Goal: Task Accomplishment & Management: Use online tool/utility

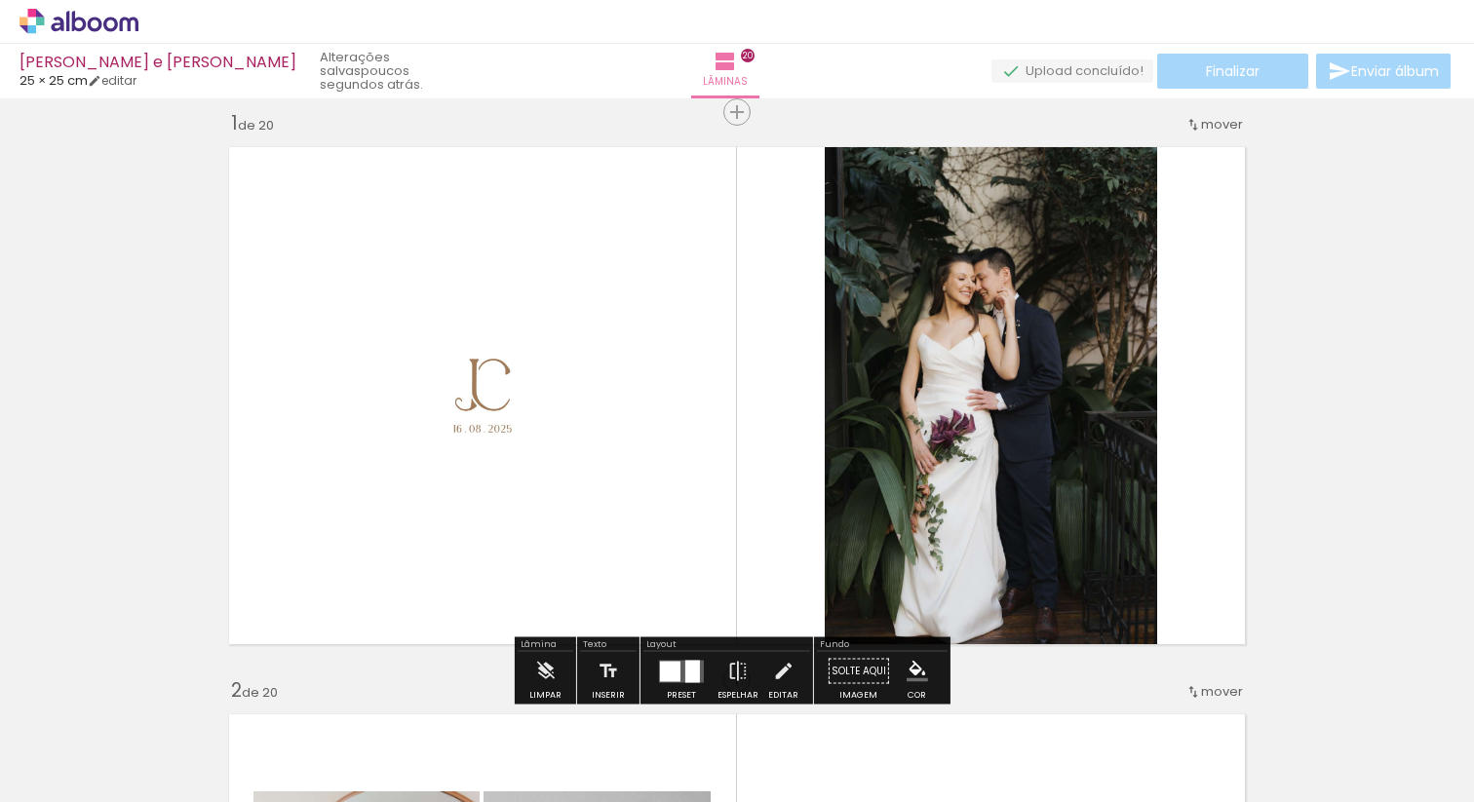
scroll to position [16, 0]
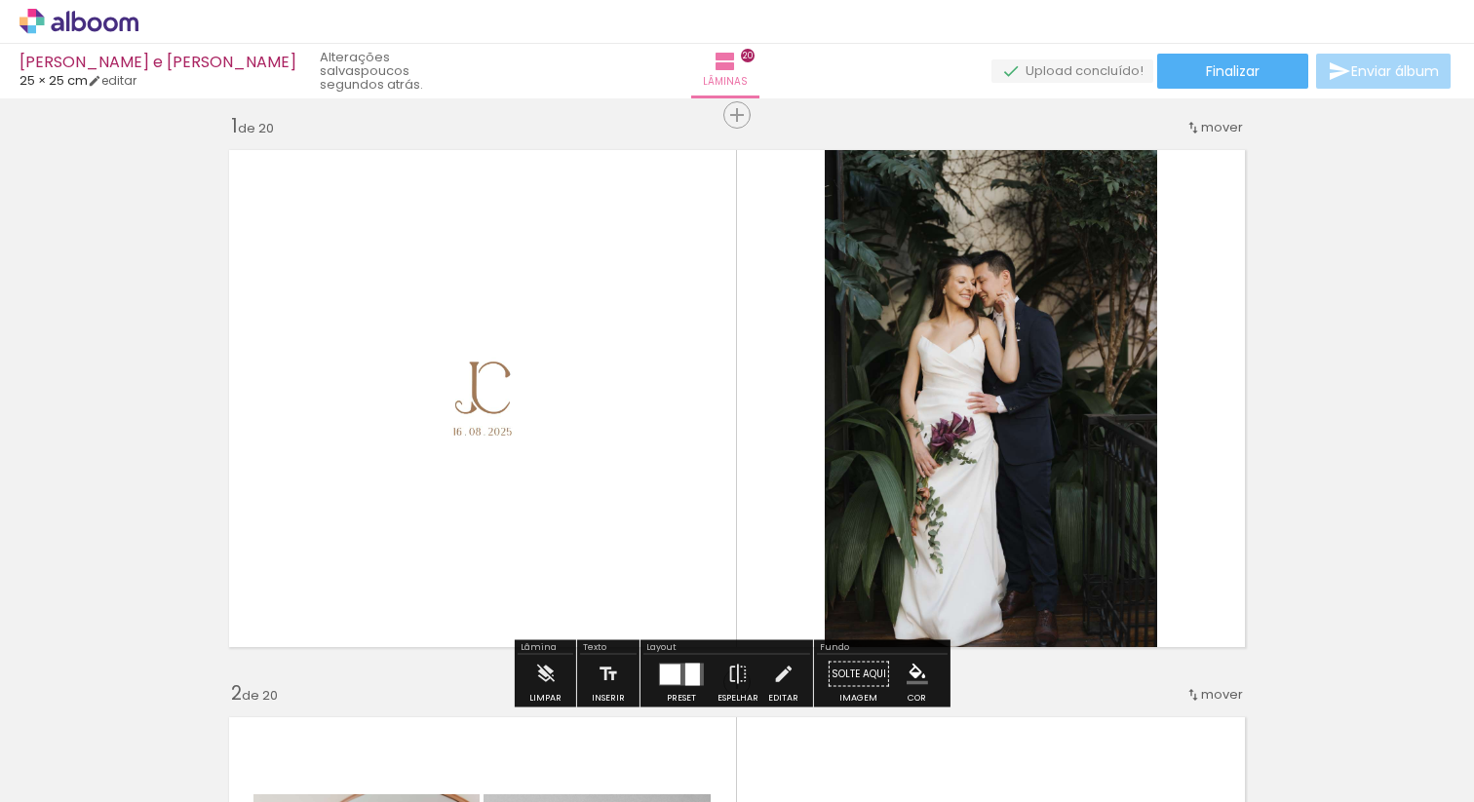
click at [662, 667] on div at bounding box center [670, 674] width 20 height 20
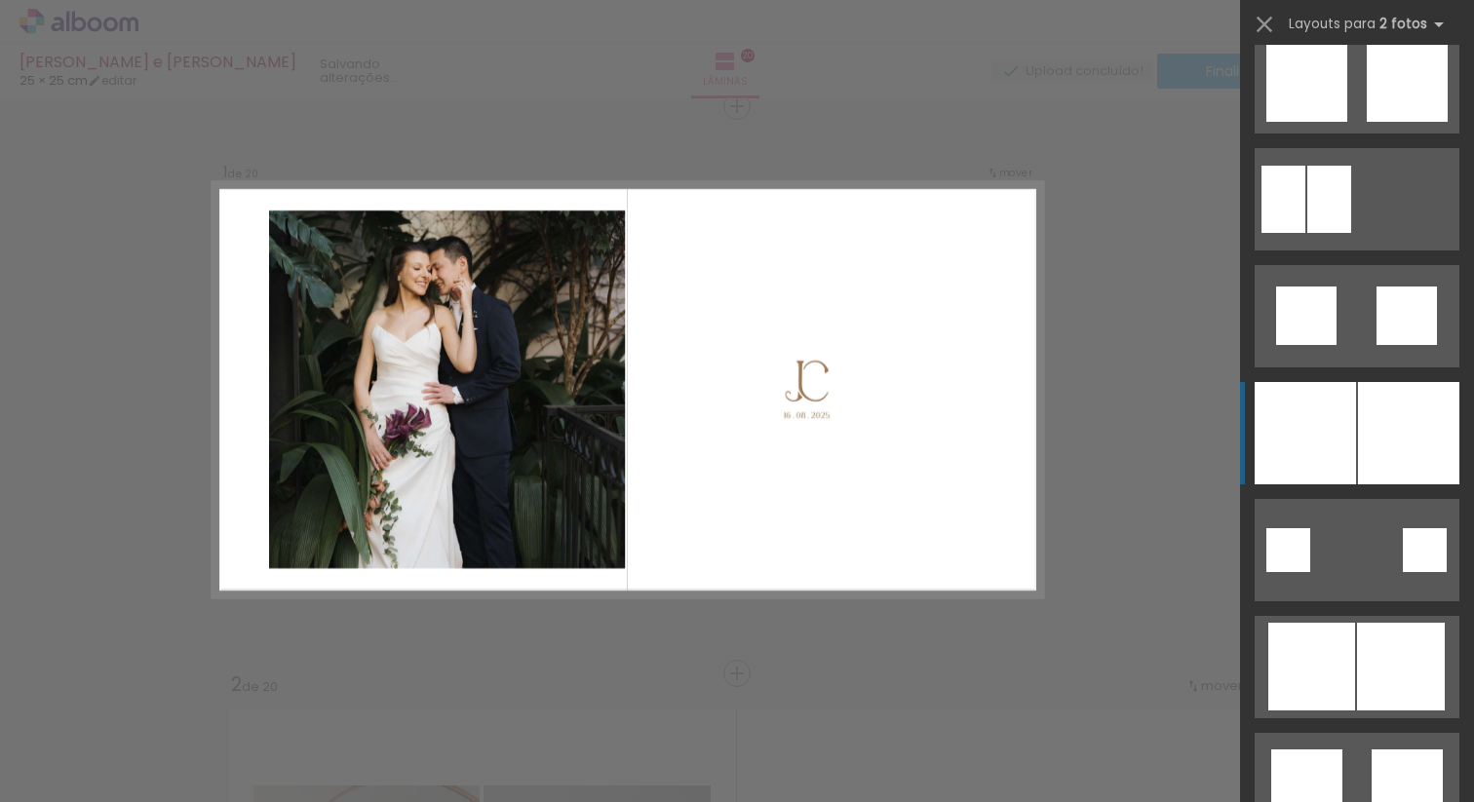
scroll to position [977, 0]
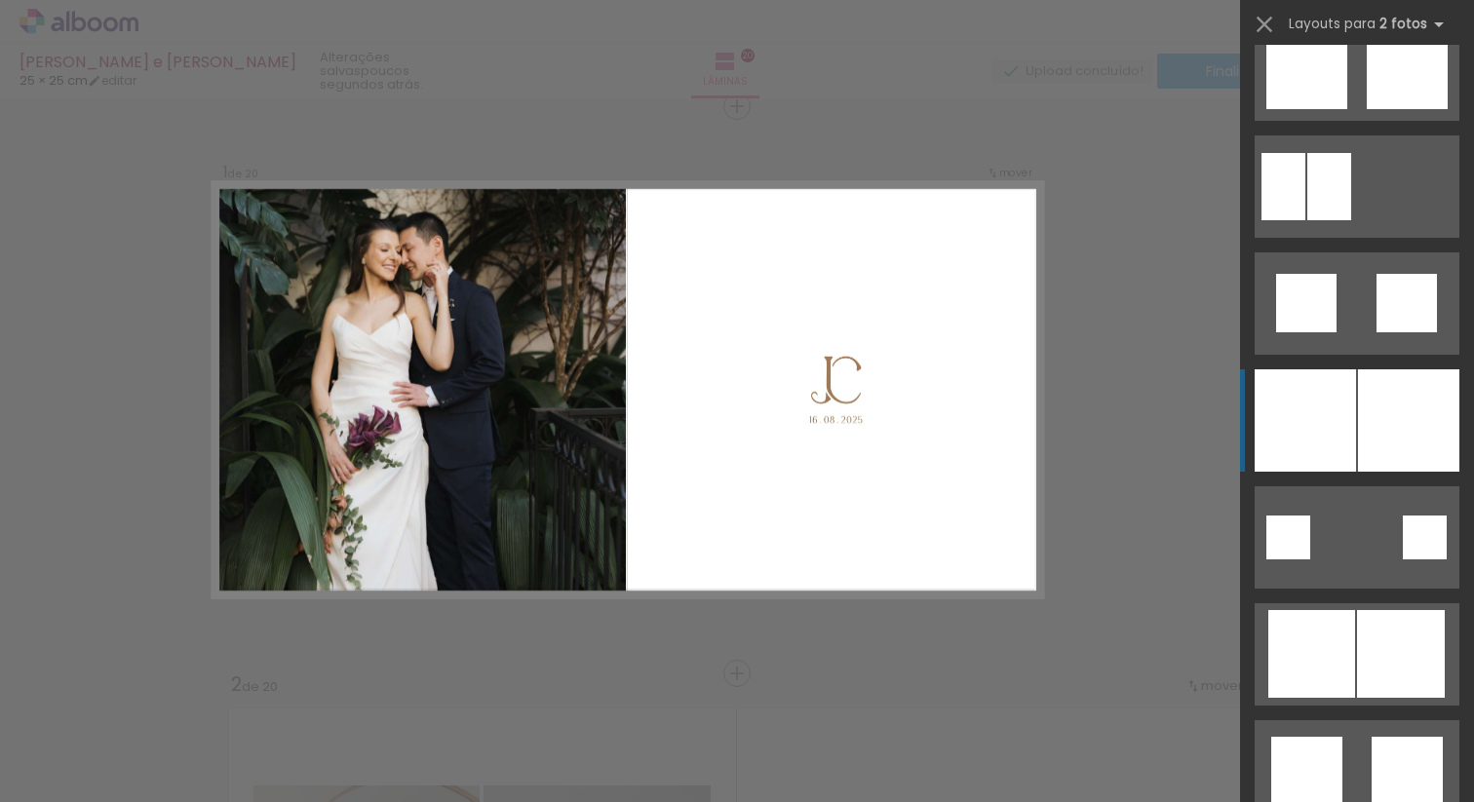
click at [1372, 413] on div at bounding box center [1408, 420] width 101 height 102
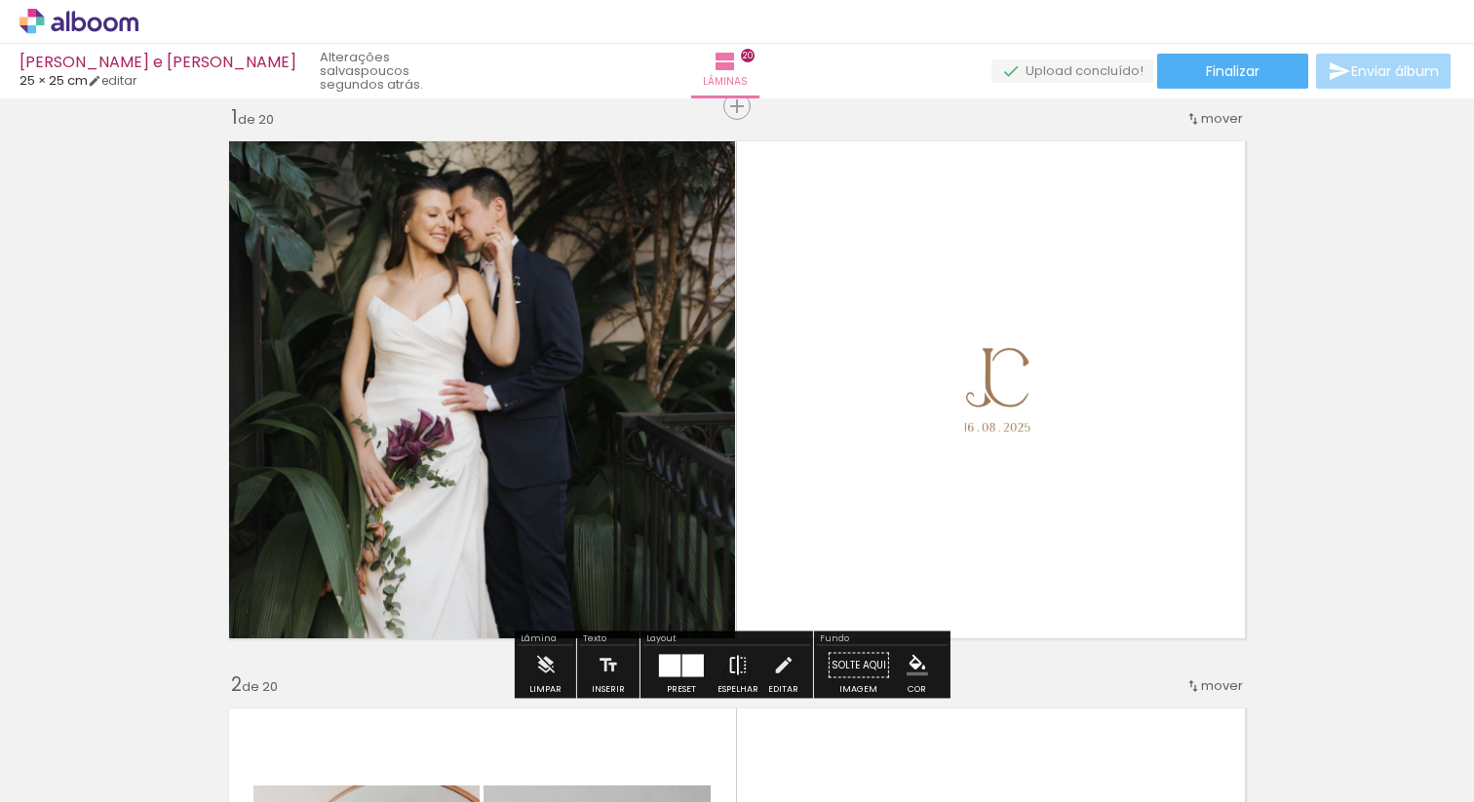
click at [736, 675] on iron-icon at bounding box center [737, 665] width 21 height 39
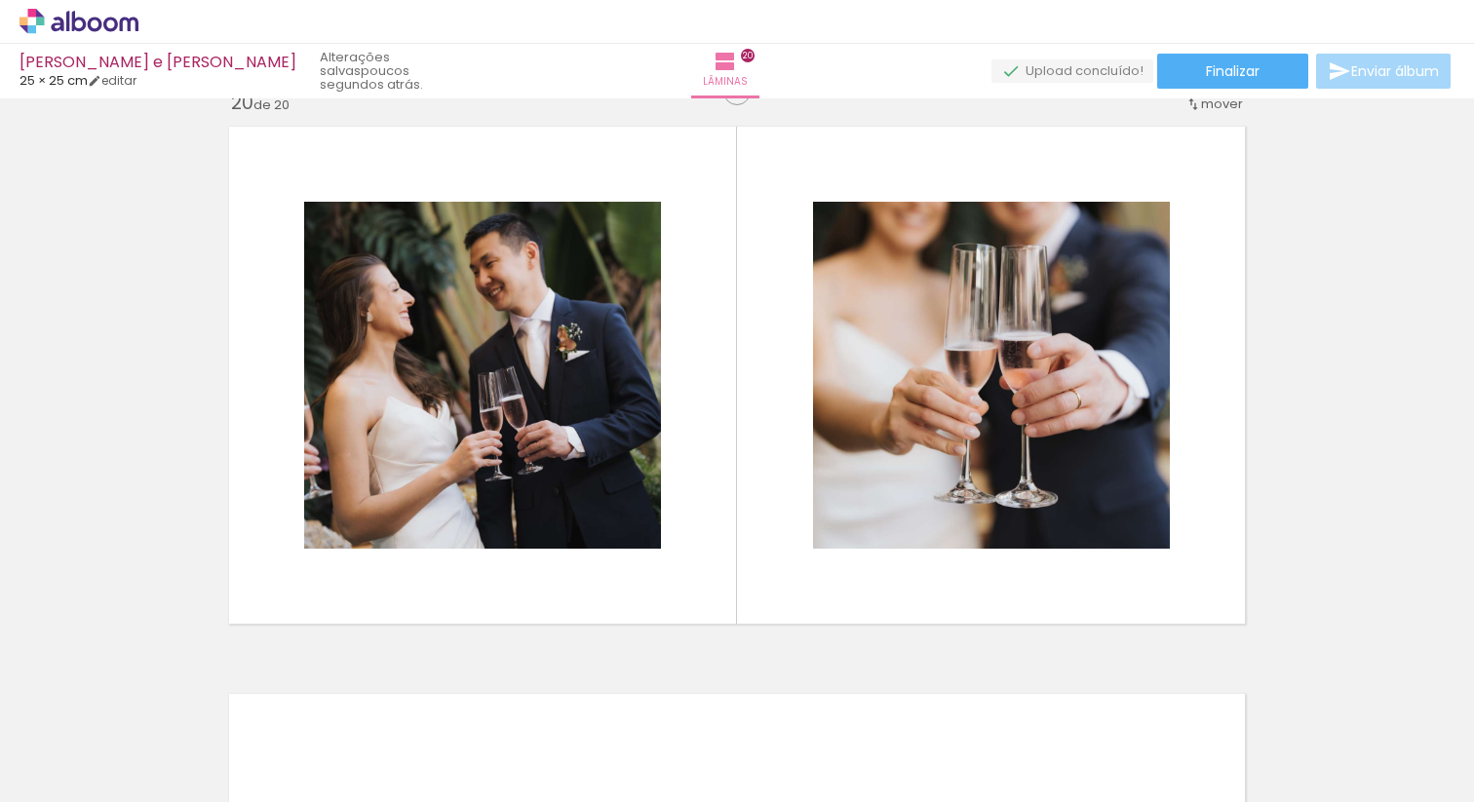
scroll to position [10808, 0]
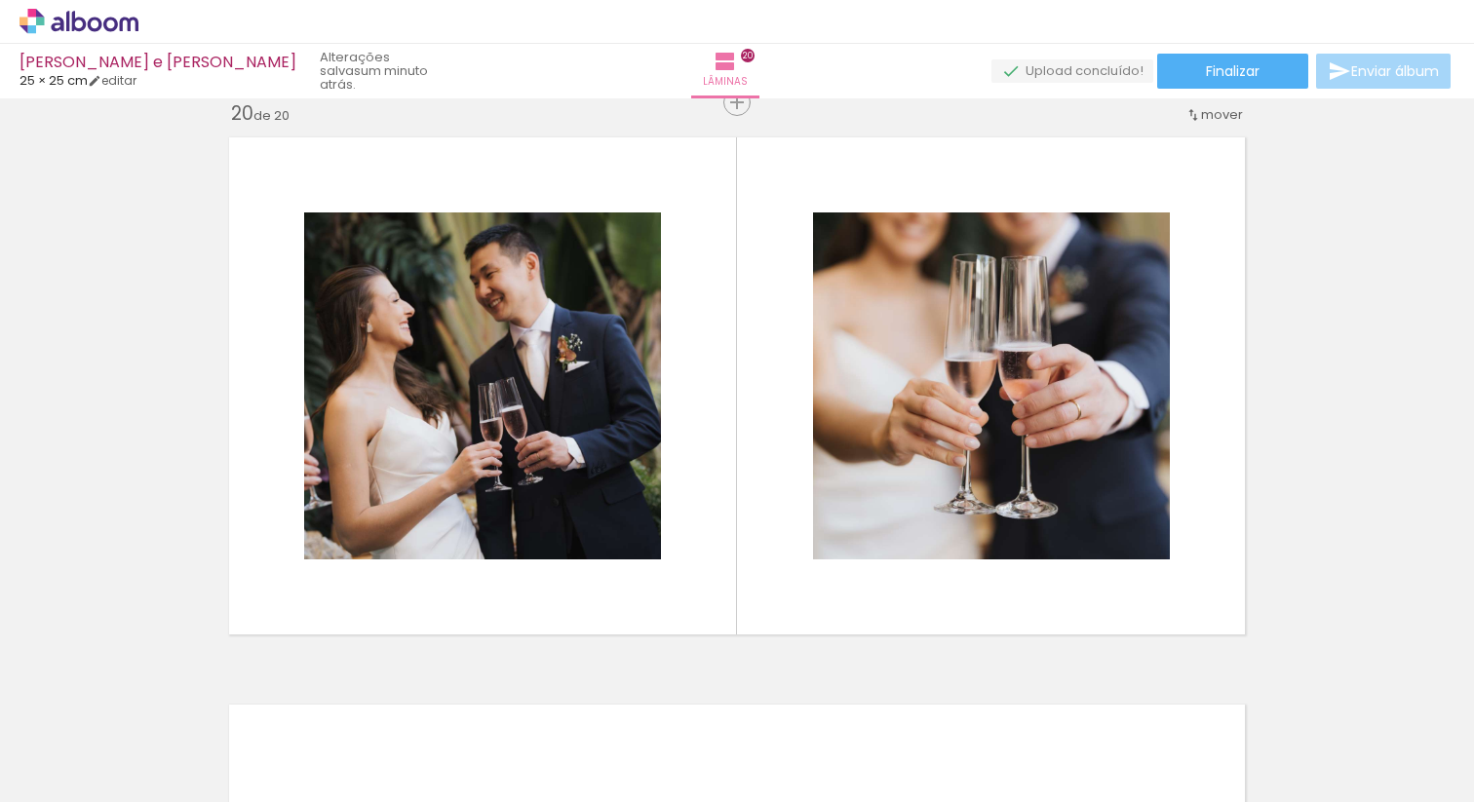
scroll to position [0, 5243]
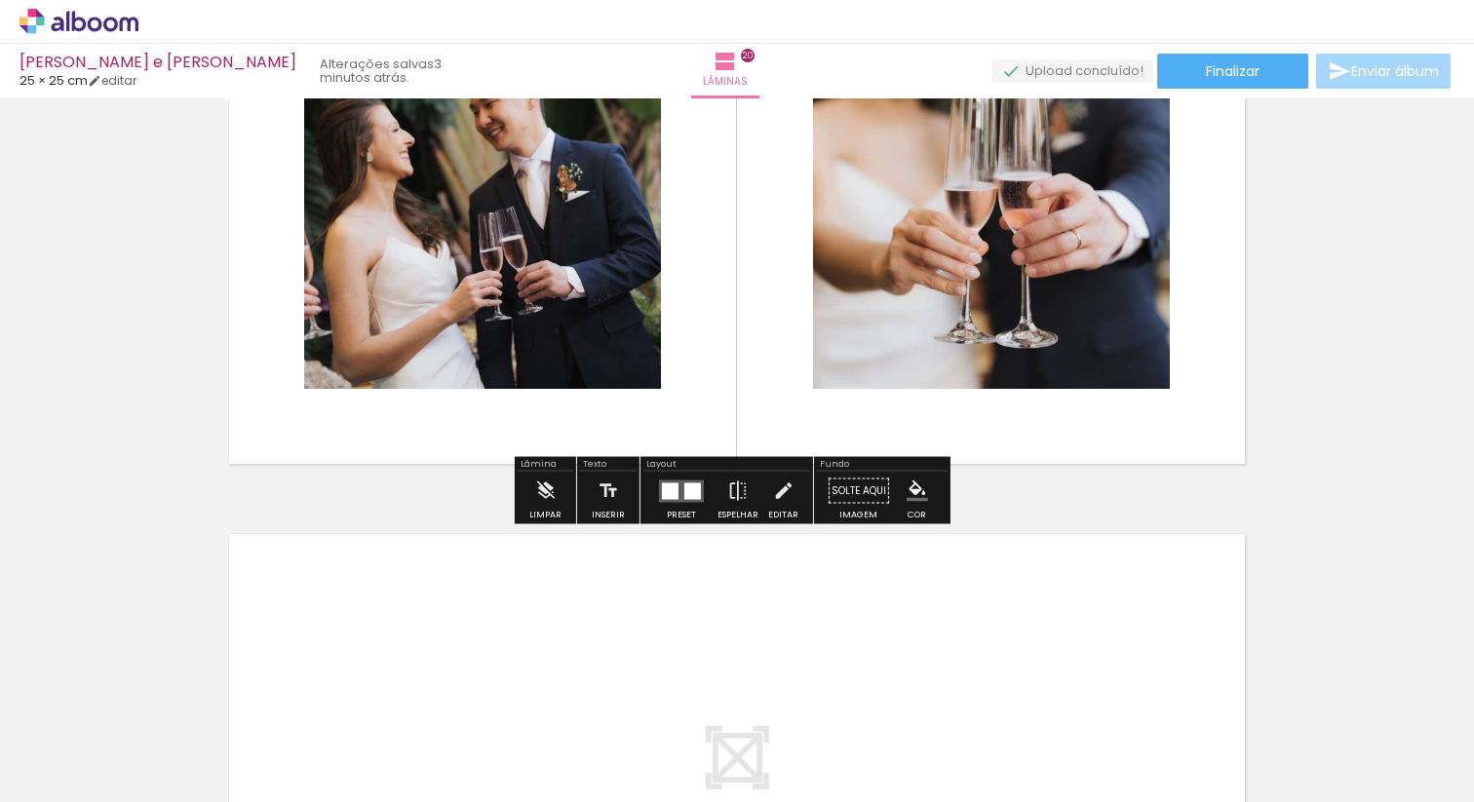
scroll to position [11006, 0]
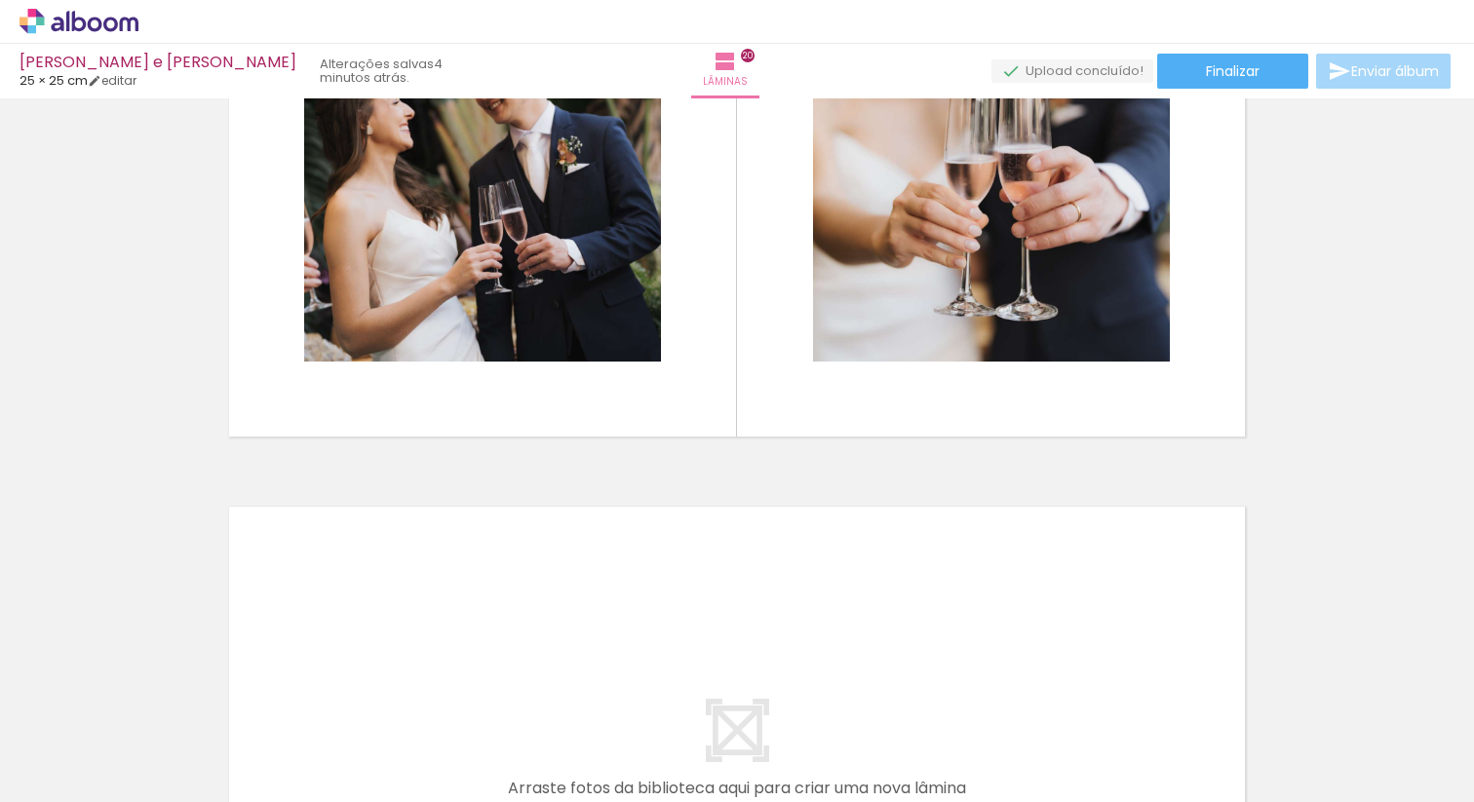
scroll to position [0, 5243]
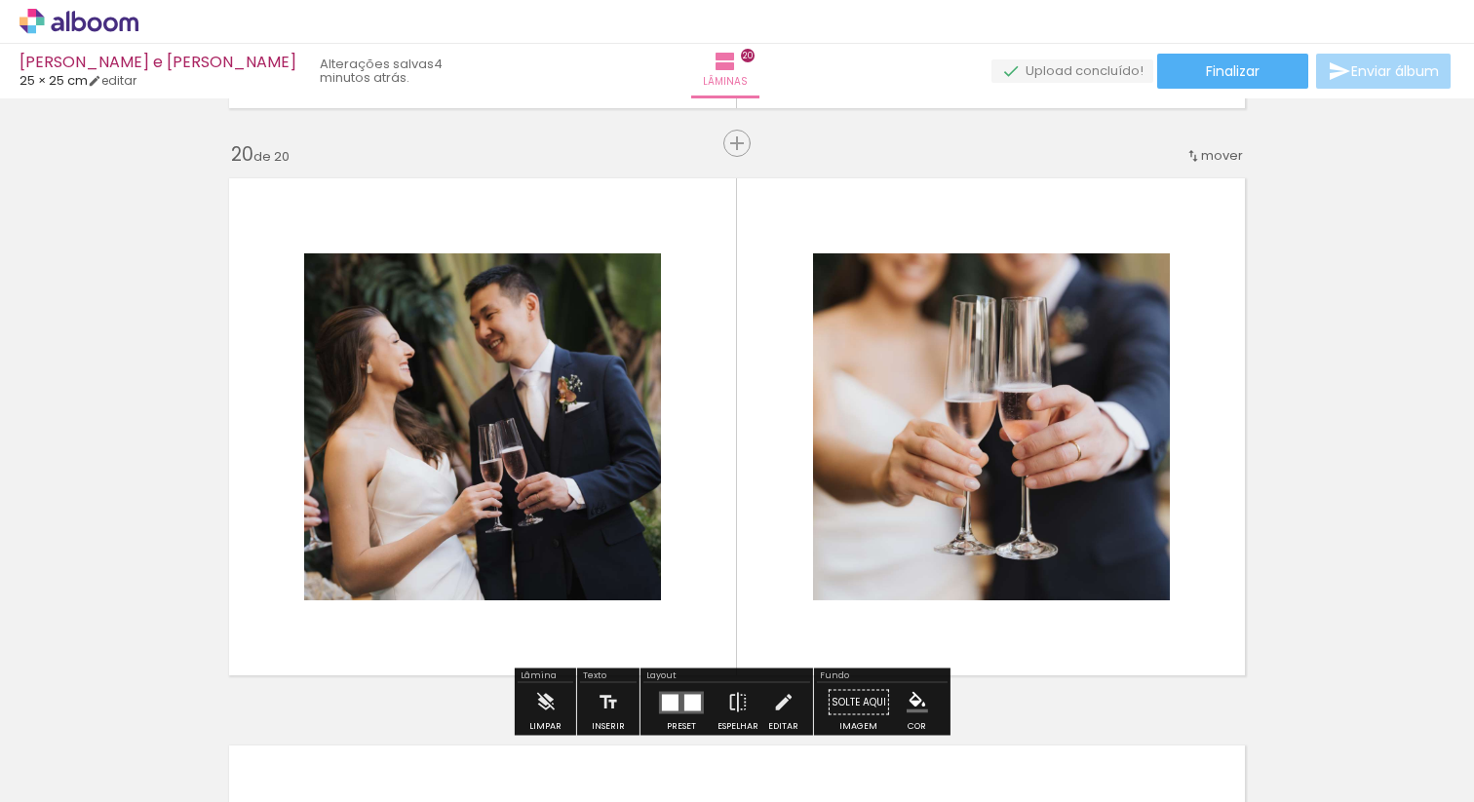
scroll to position [10745, 0]
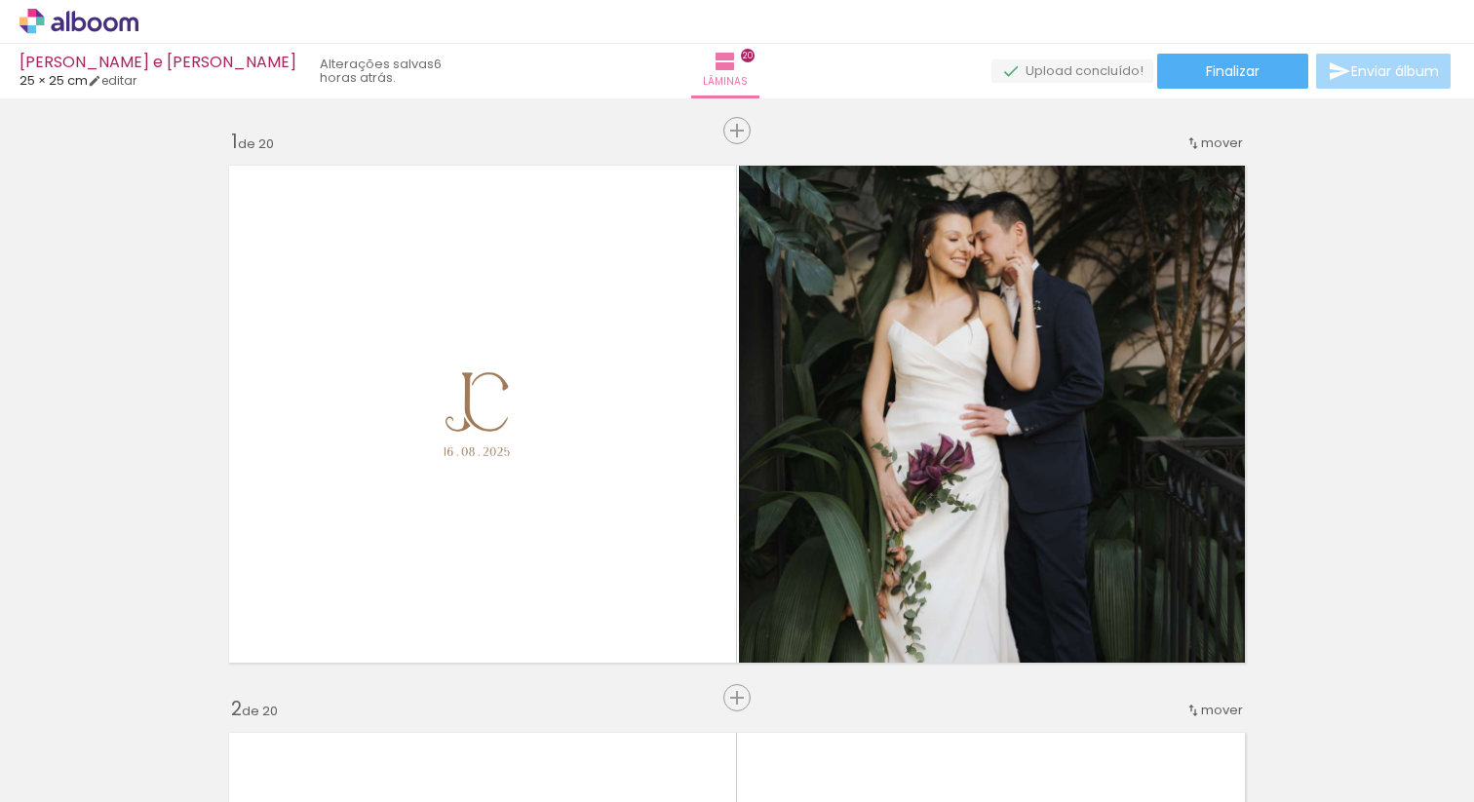
scroll to position [0, 5243]
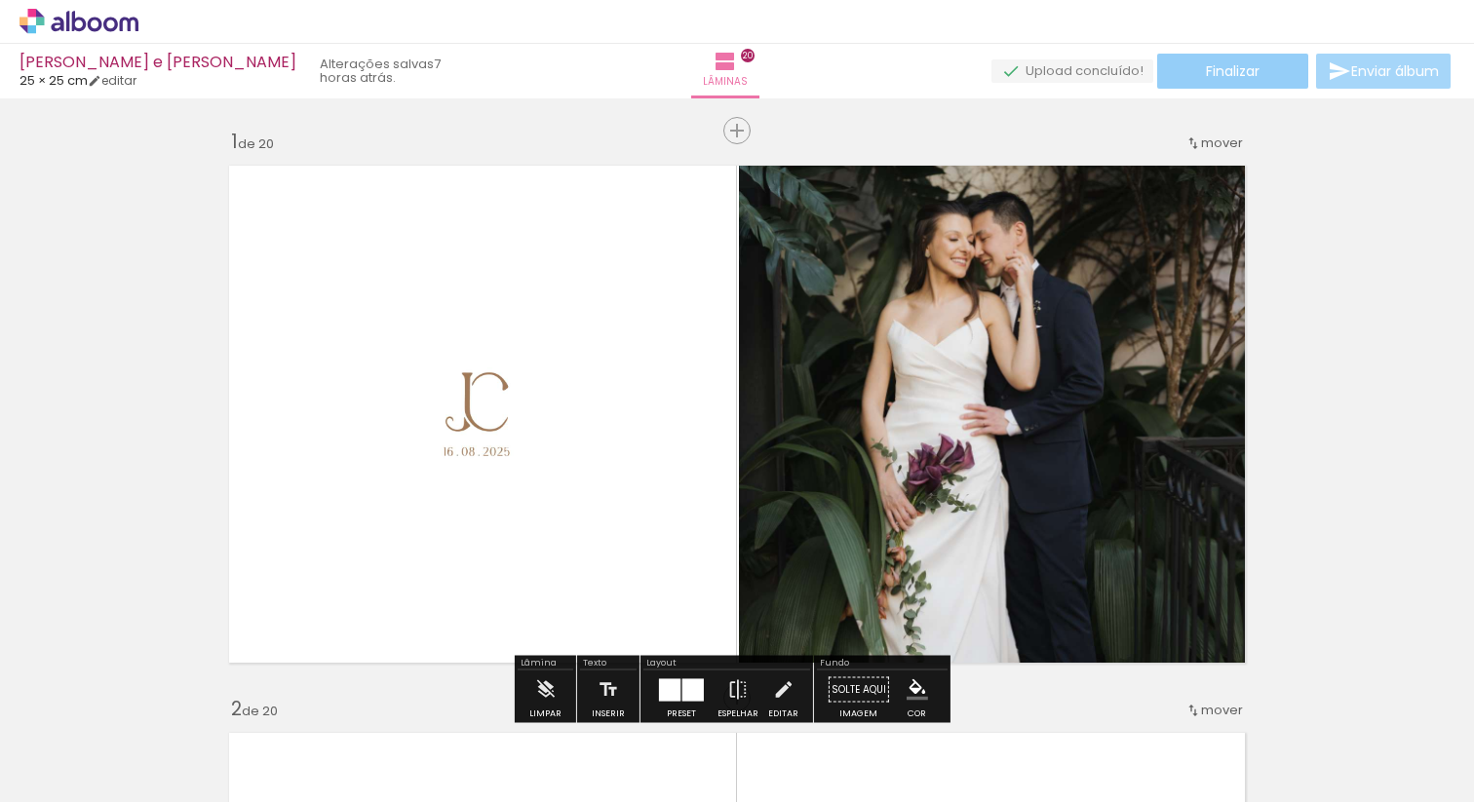
click at [1279, 76] on paper-button "Finalizar" at bounding box center [1232, 71] width 151 height 35
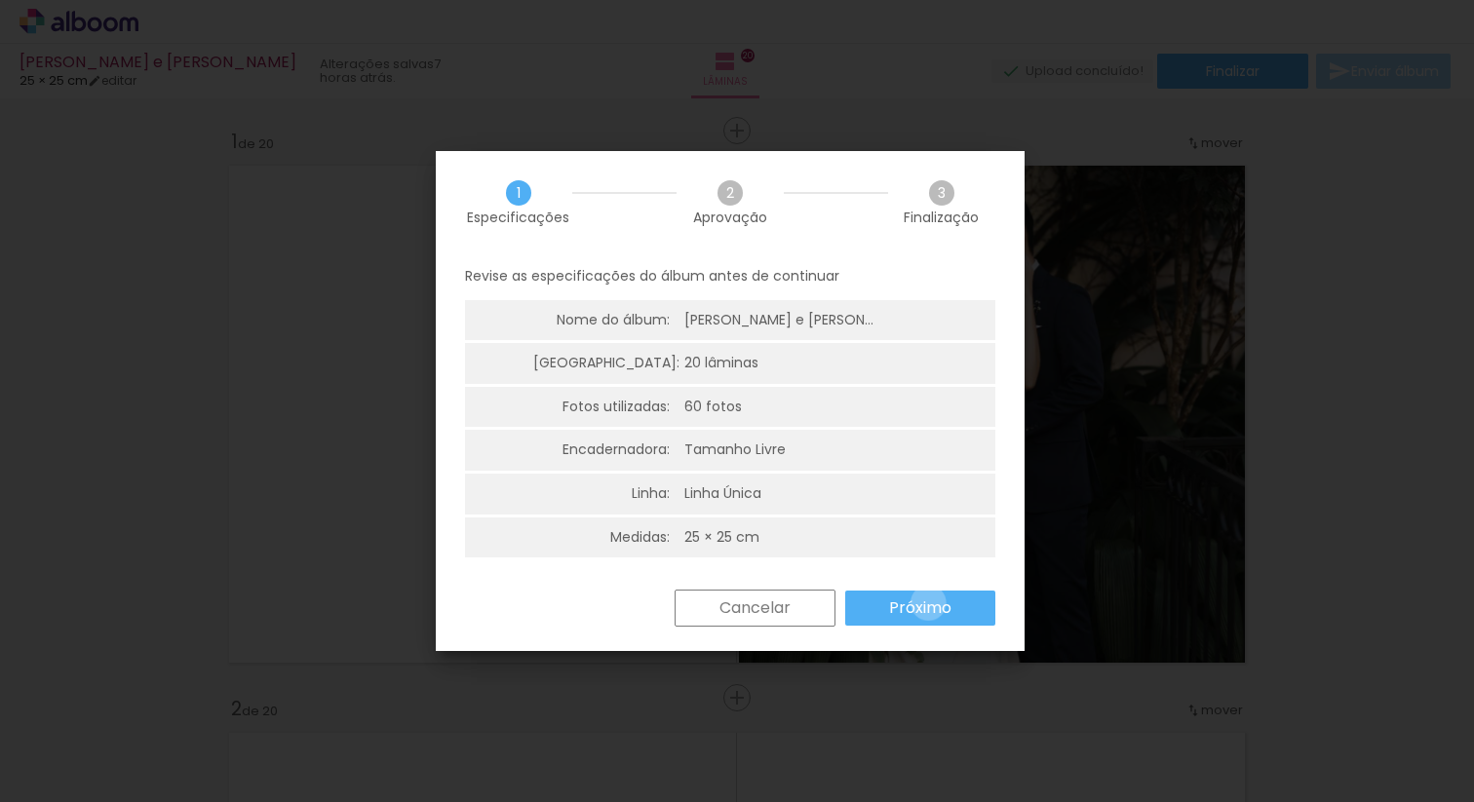
click at [0, 0] on slot "Próximo" at bounding box center [0, 0] width 0 height 0
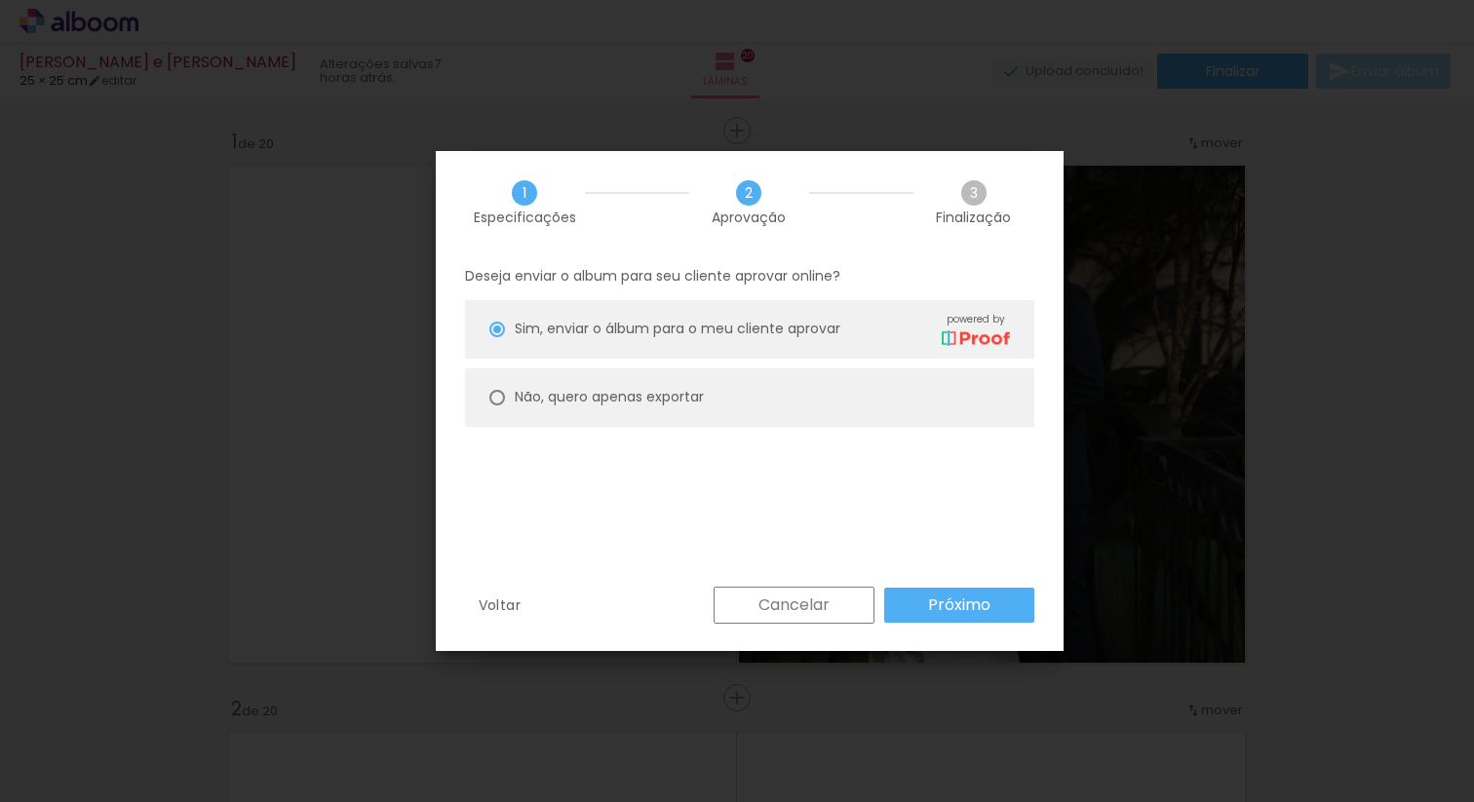
click at [928, 590] on paper-button "Próximo" at bounding box center [959, 605] width 150 height 35
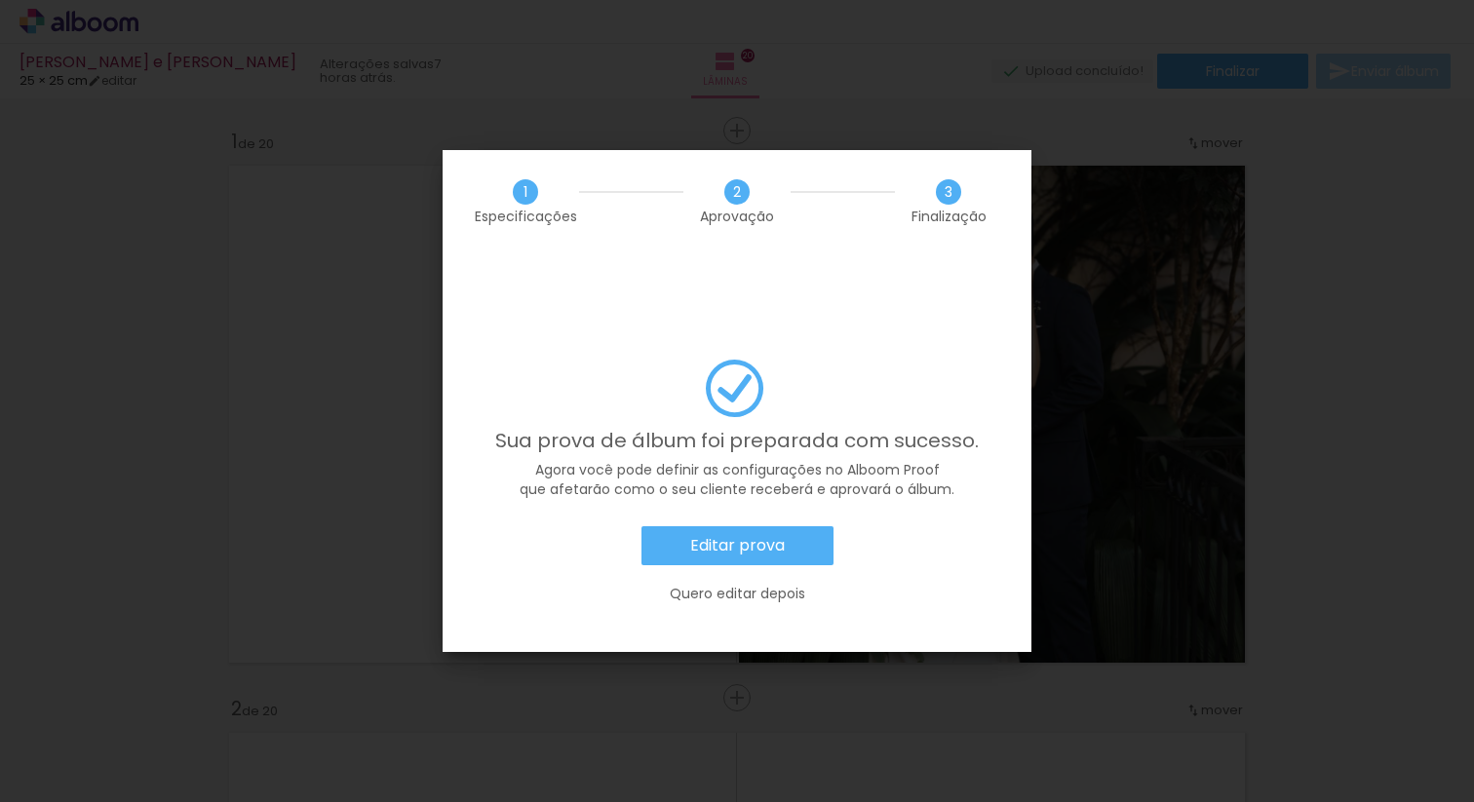
scroll to position [0, 5243]
click at [0, 0] on slot "Editar prova" at bounding box center [0, 0] width 0 height 0
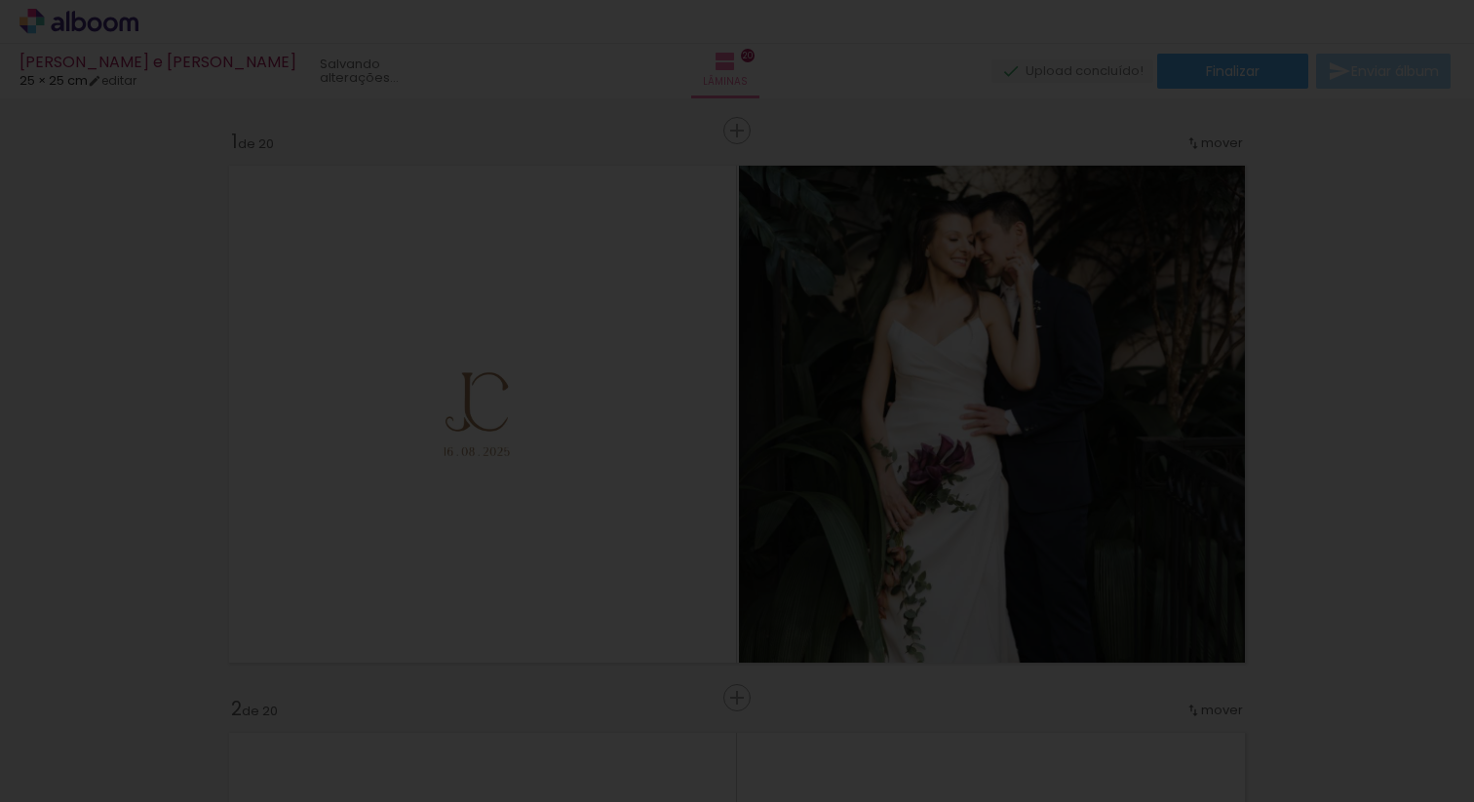
scroll to position [0, 5243]
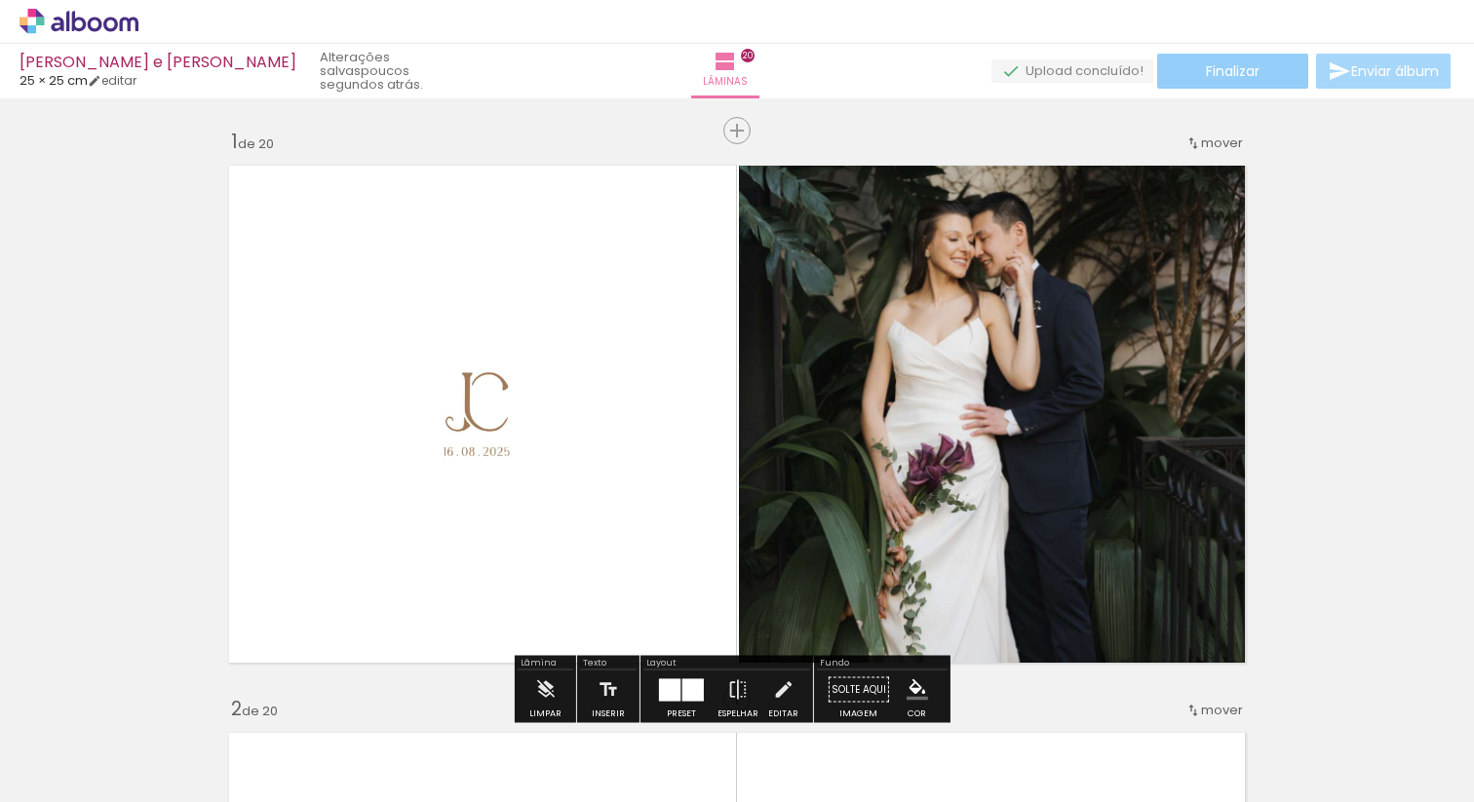
click at [1258, 73] on paper-button "Finalizar" at bounding box center [1232, 71] width 151 height 35
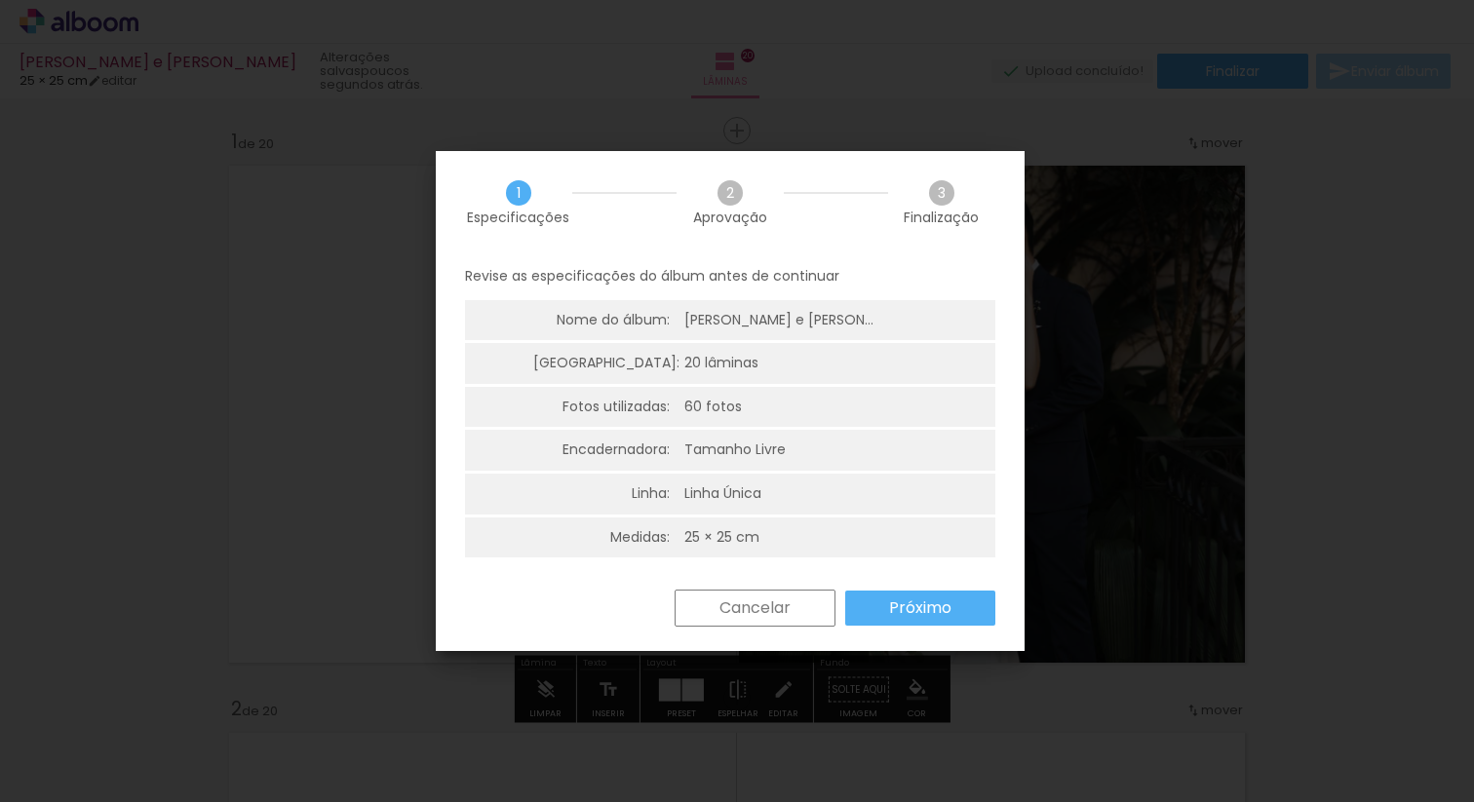
click at [887, 617] on paper-button "Próximo" at bounding box center [920, 608] width 150 height 35
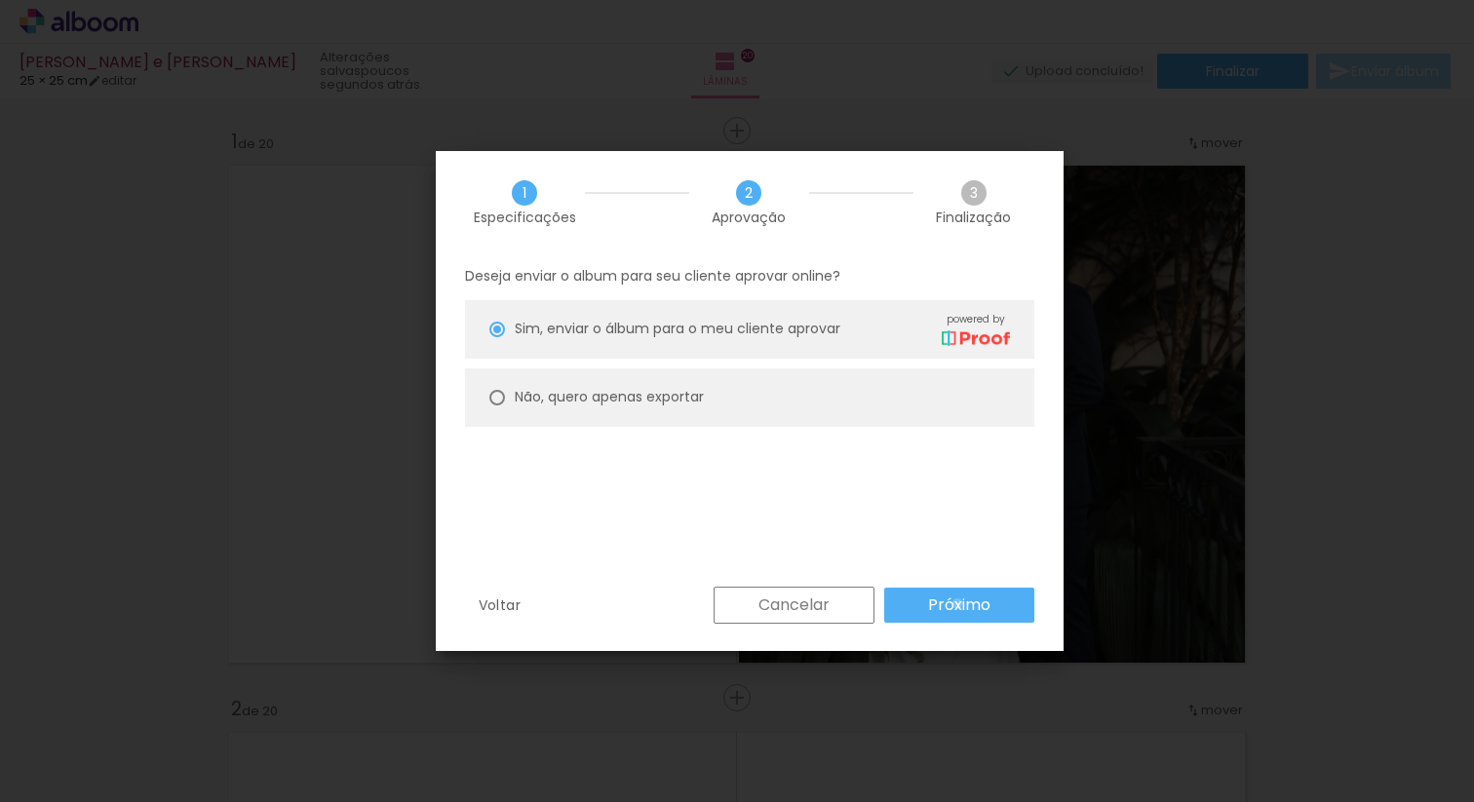
click at [0, 0] on slot "Próximo" at bounding box center [0, 0] width 0 height 0
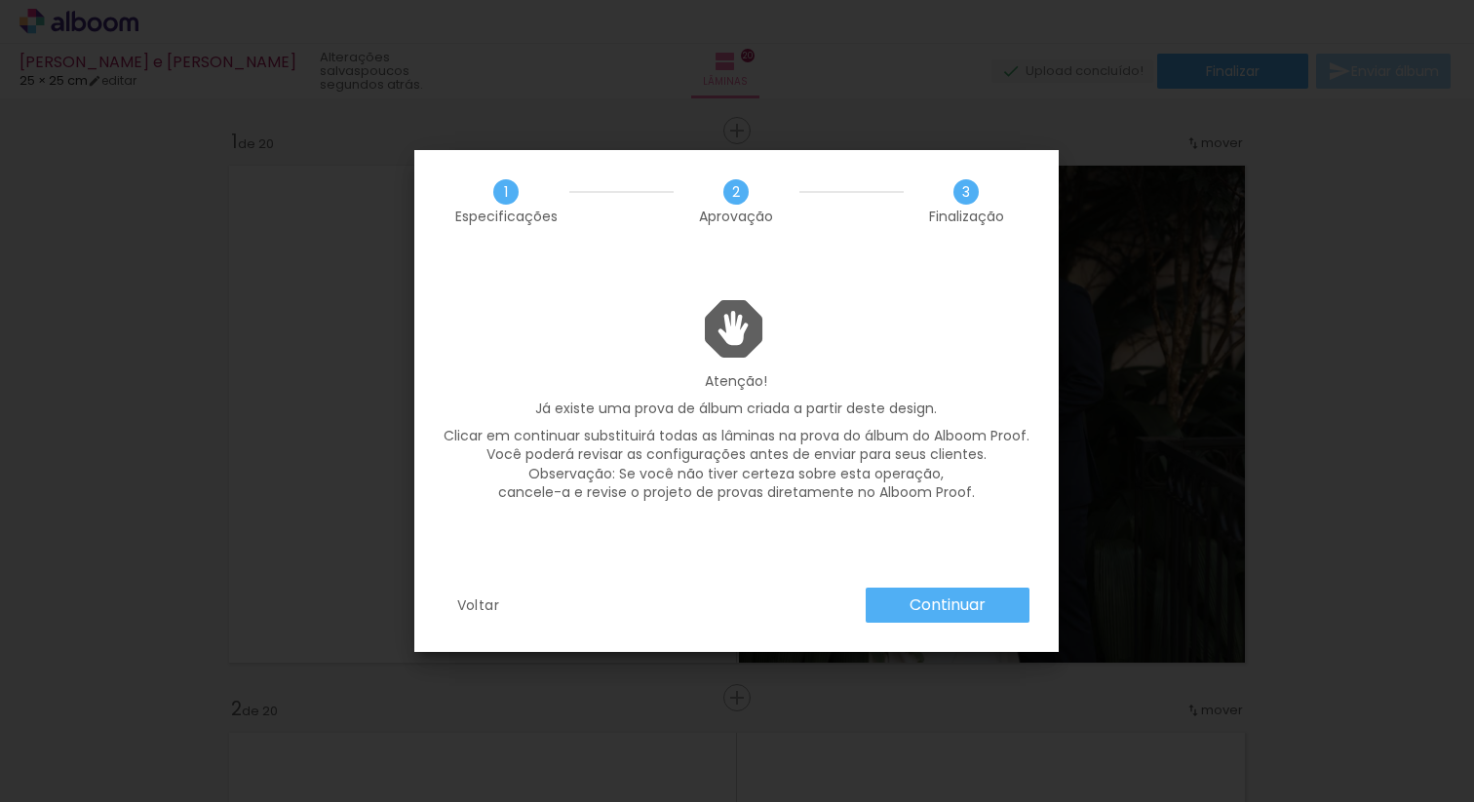
click at [0, 0] on slot "Continuar" at bounding box center [0, 0] width 0 height 0
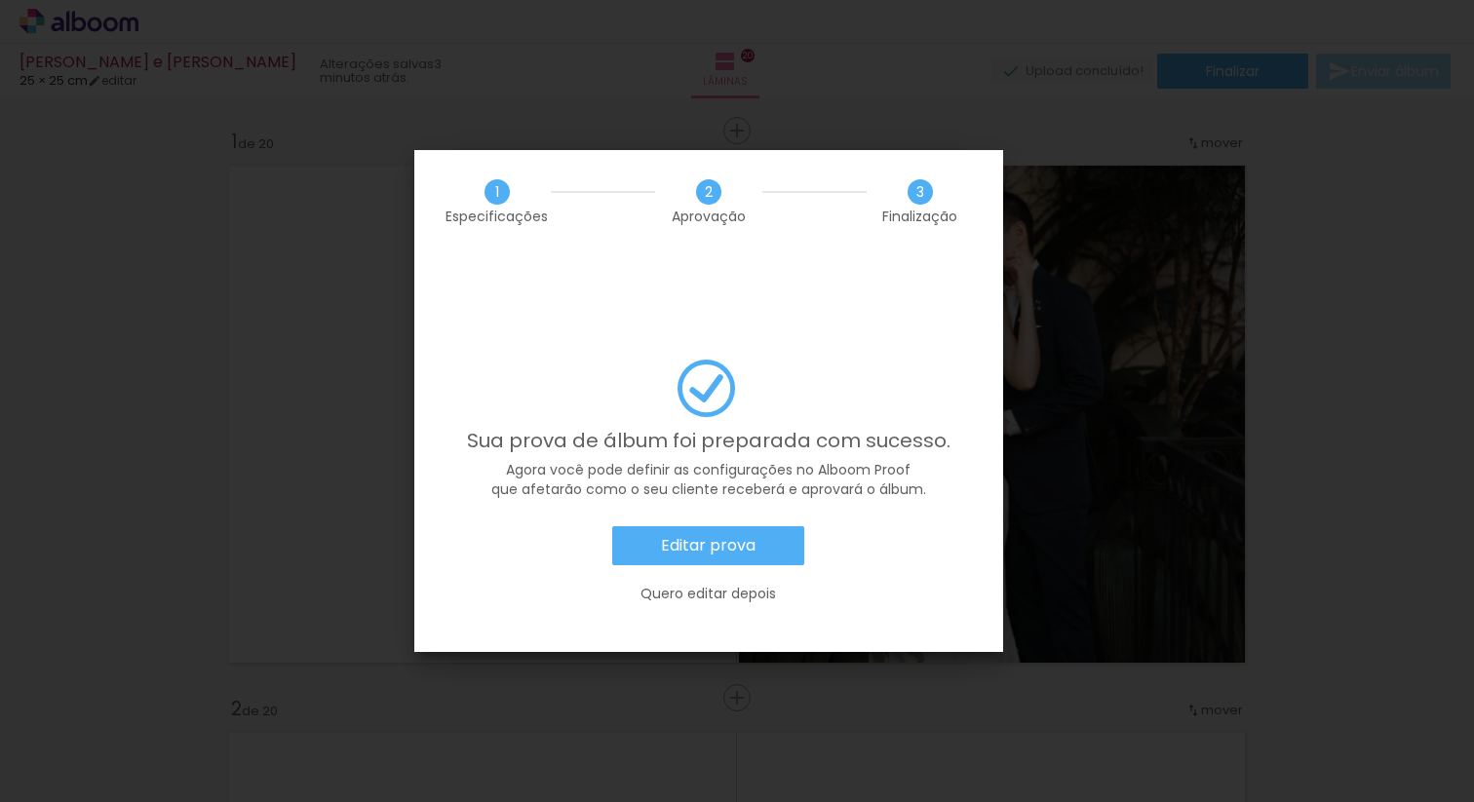
click at [705, 526] on paper-button "Editar prova" at bounding box center [708, 545] width 192 height 39
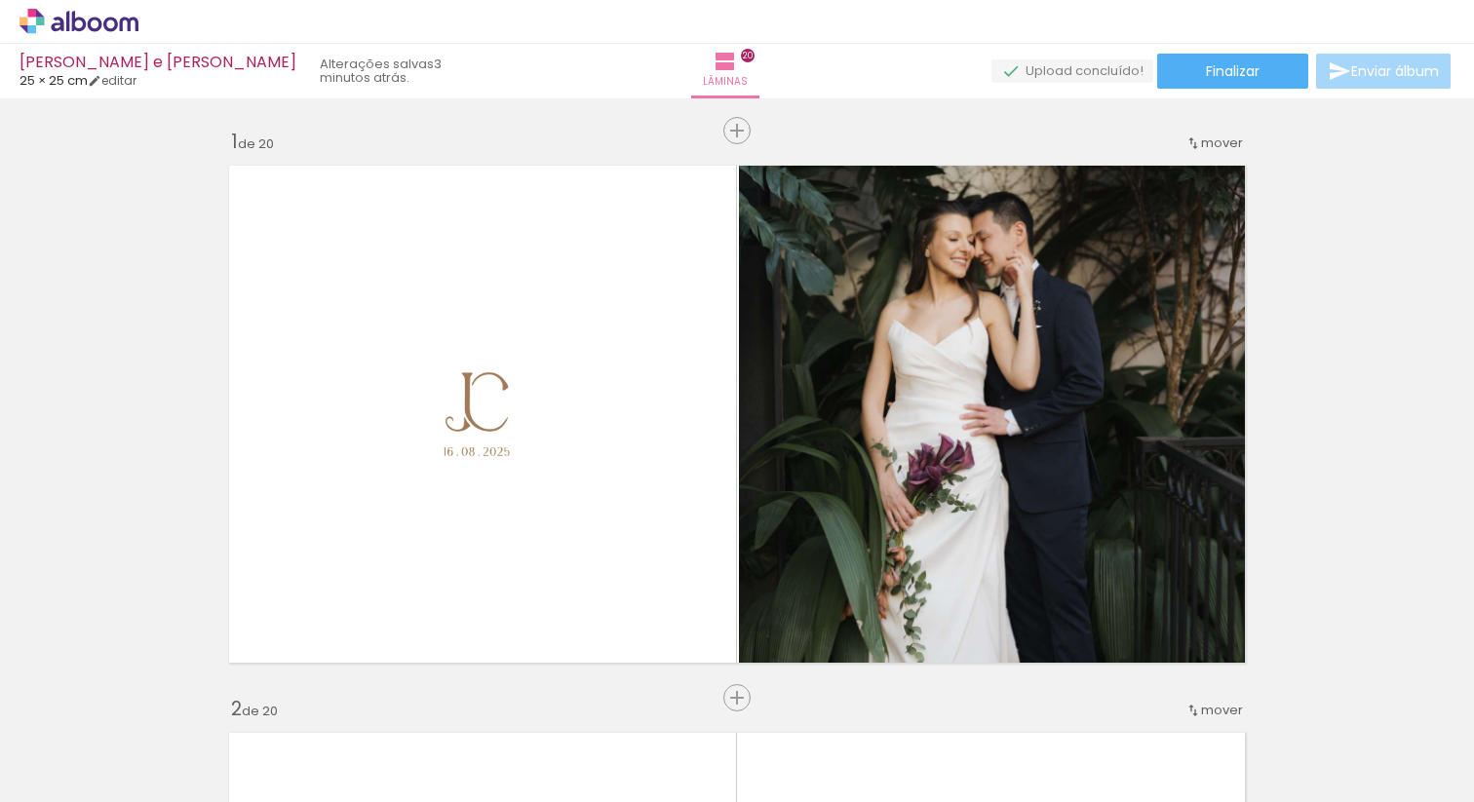
scroll to position [0, 5243]
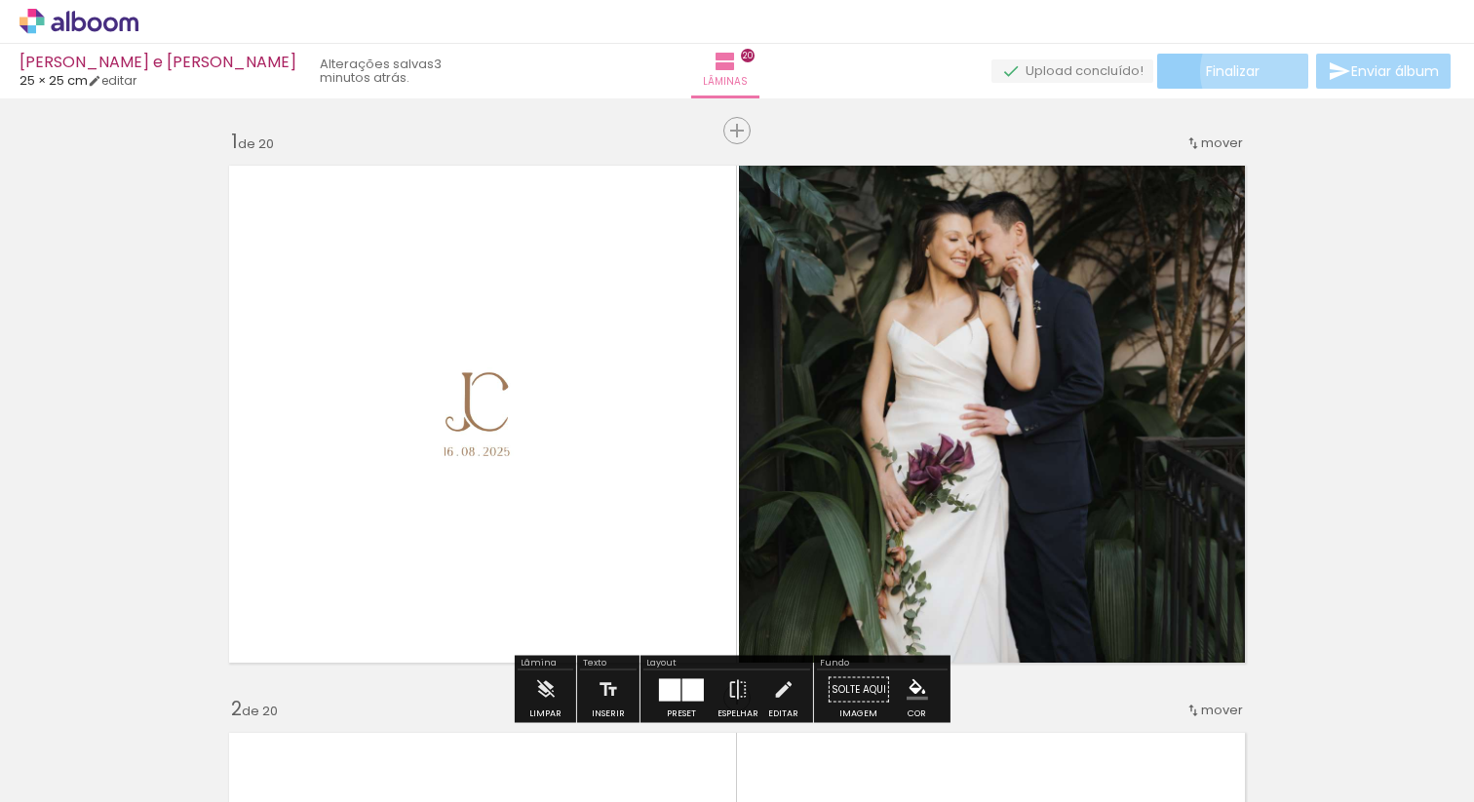
click at [1260, 71] on paper-button "Finalizar" at bounding box center [1232, 71] width 151 height 35
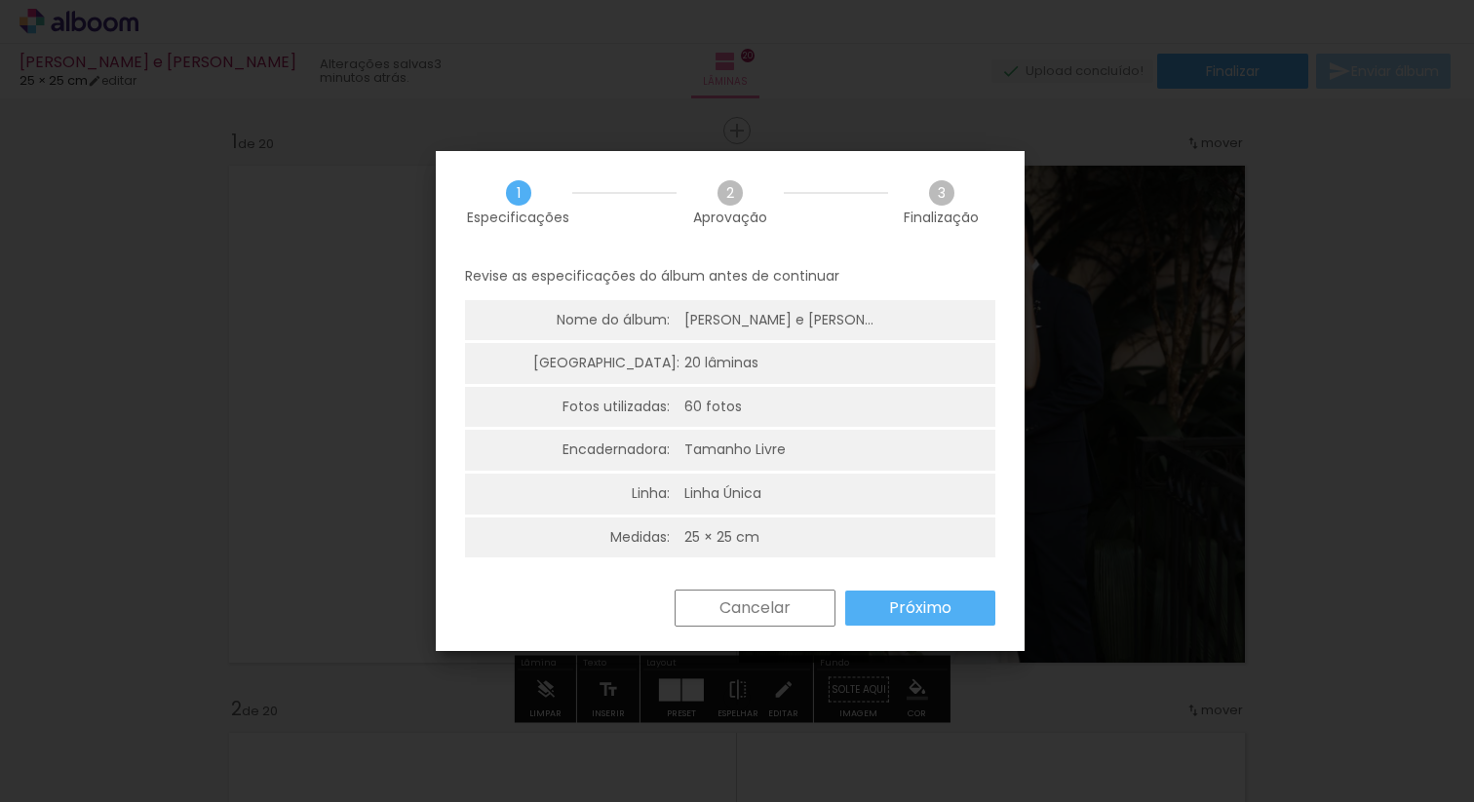
click at [935, 633] on div "Cancelar Próximo" at bounding box center [730, 623] width 589 height 66
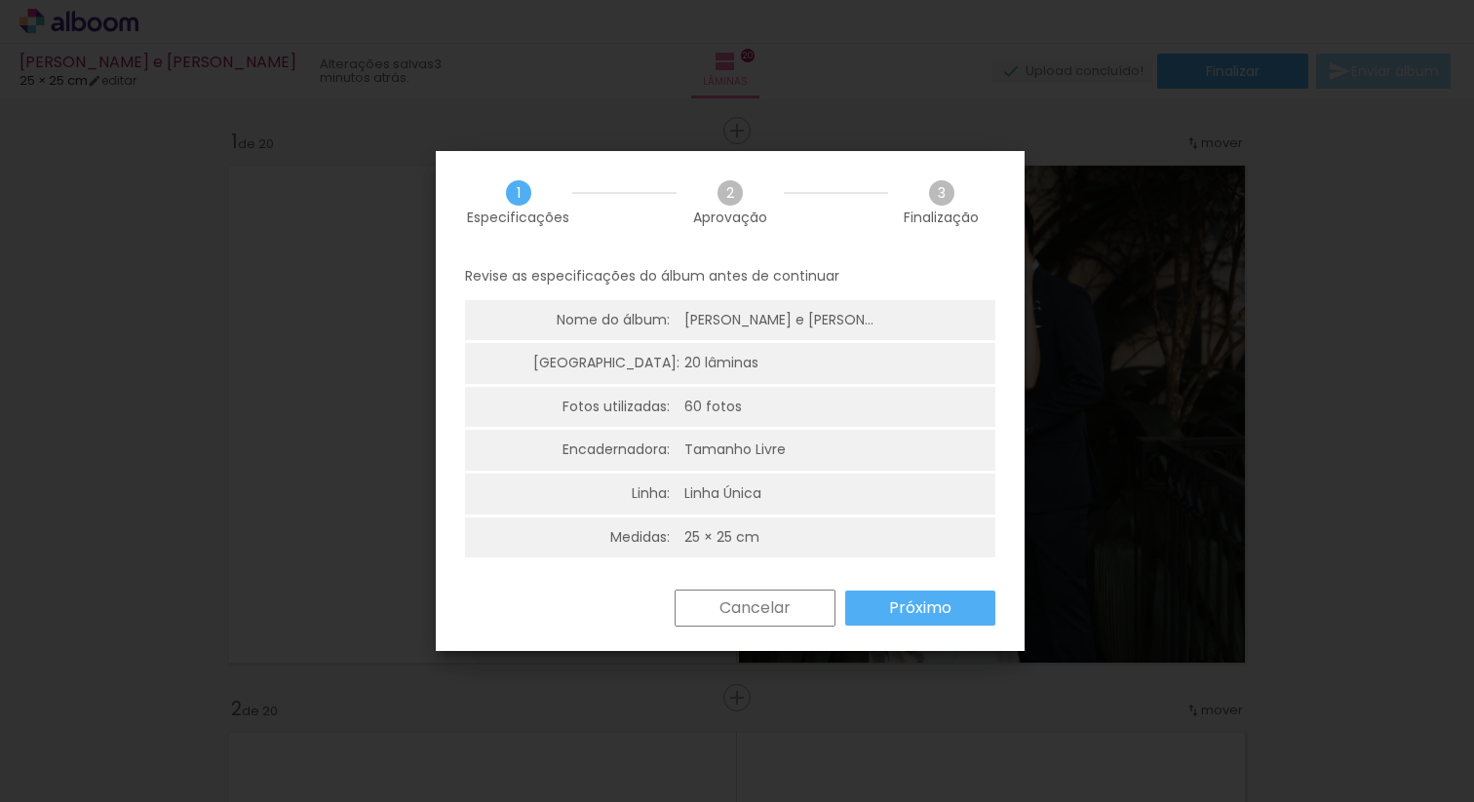
click at [935, 623] on paper-button "Próximo" at bounding box center [920, 608] width 150 height 35
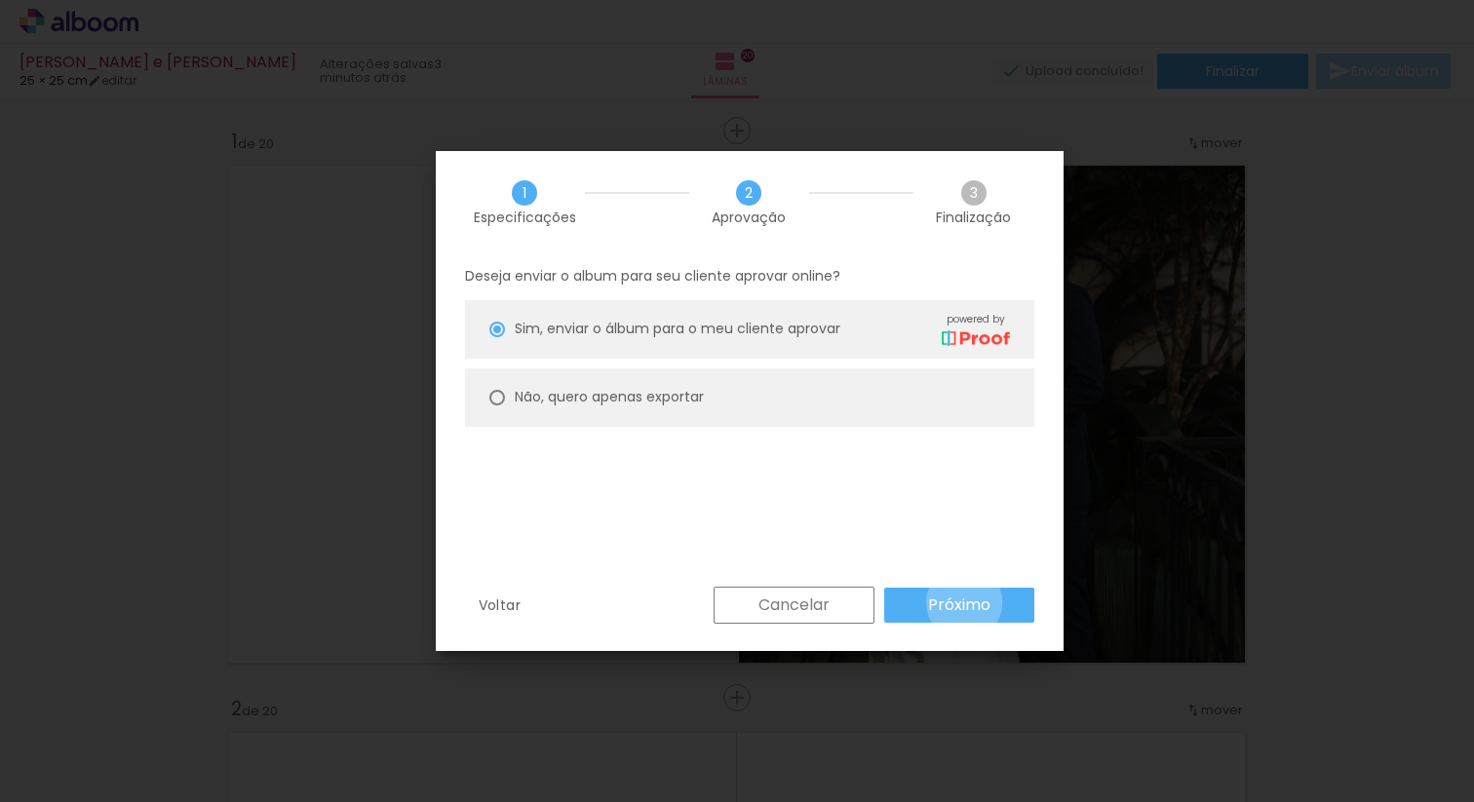
click at [0, 0] on slot "Próximo" at bounding box center [0, 0] width 0 height 0
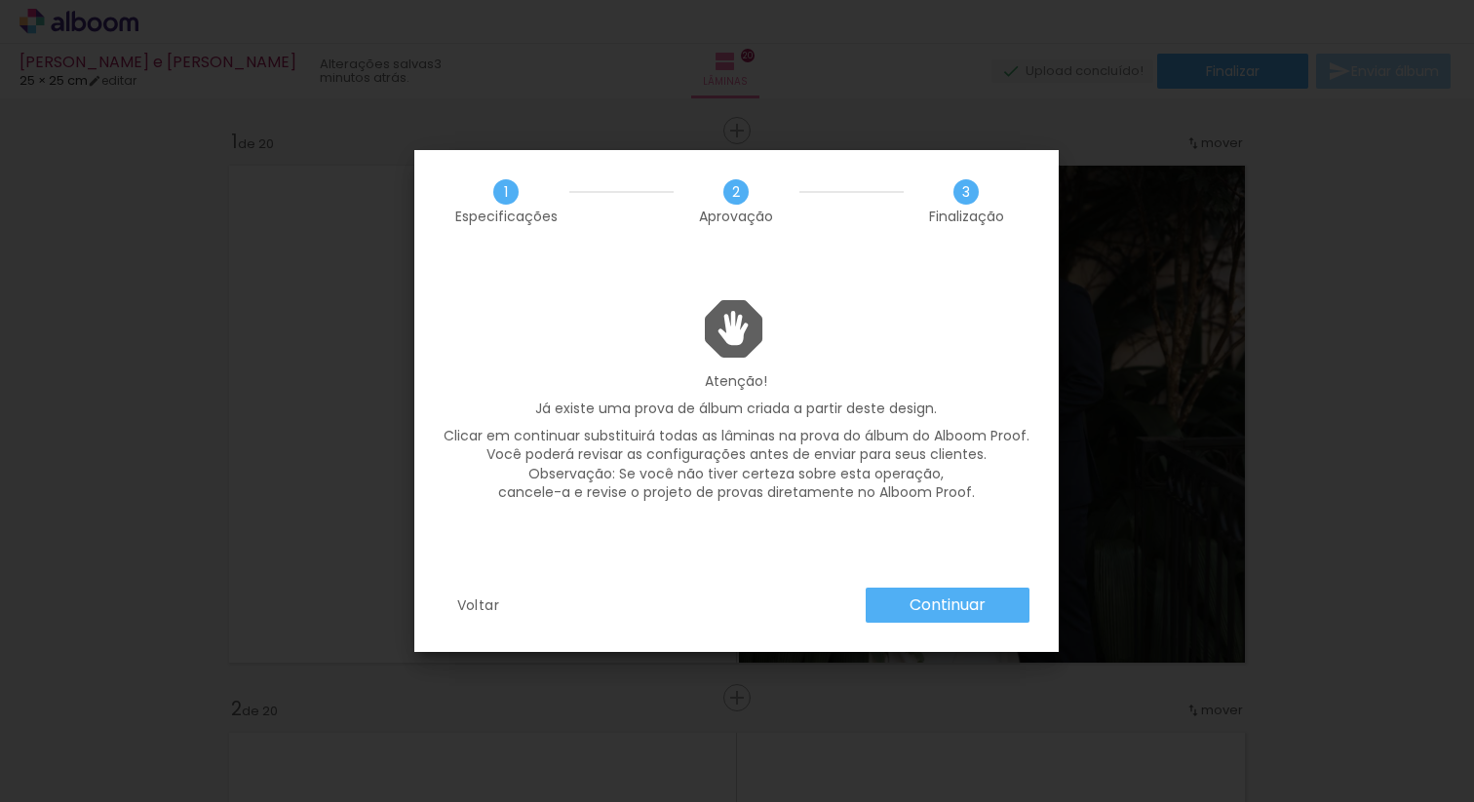
click at [0, 0] on slot "Continuar" at bounding box center [0, 0] width 0 height 0
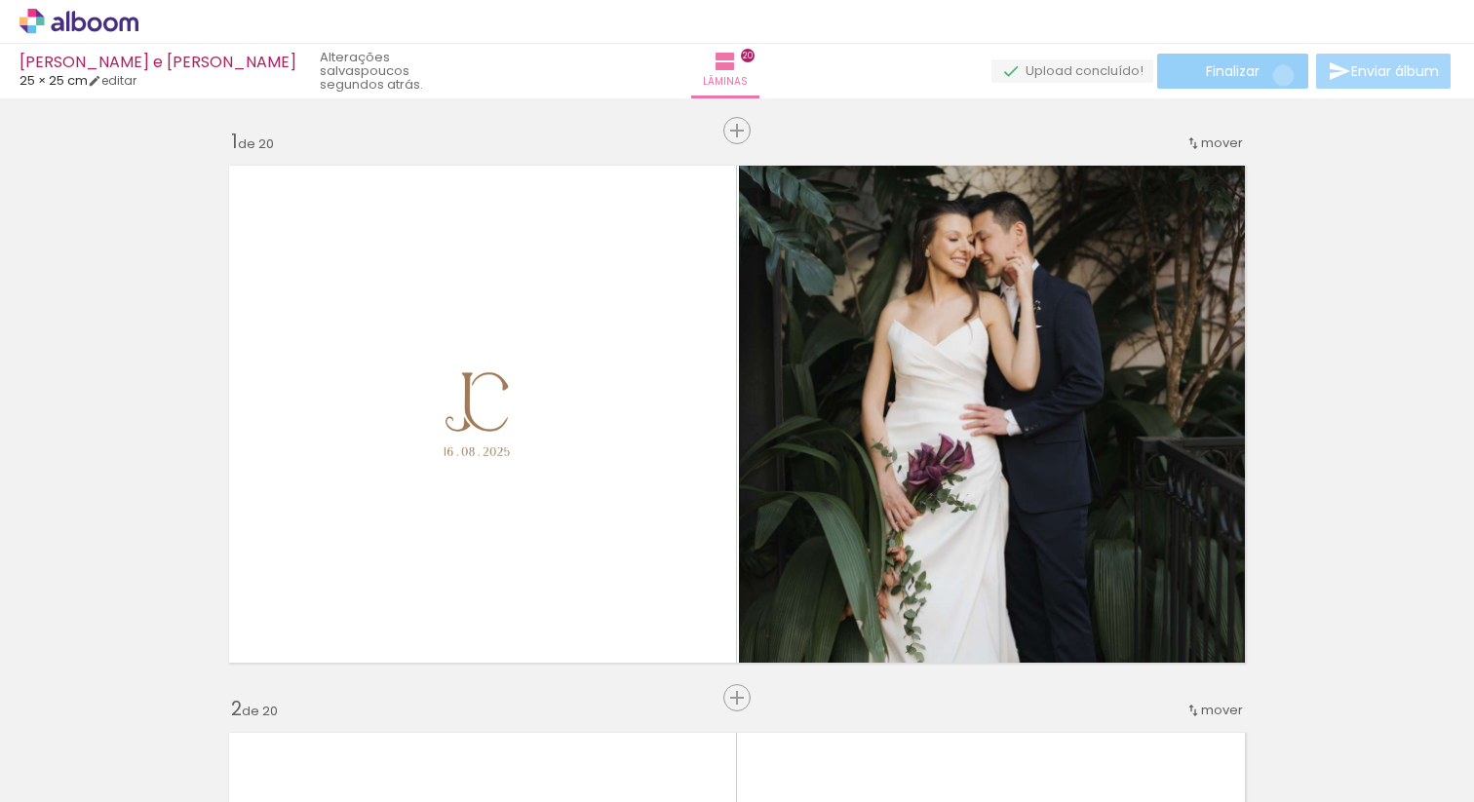
click at [1276, 75] on paper-button "Finalizar" at bounding box center [1232, 71] width 151 height 35
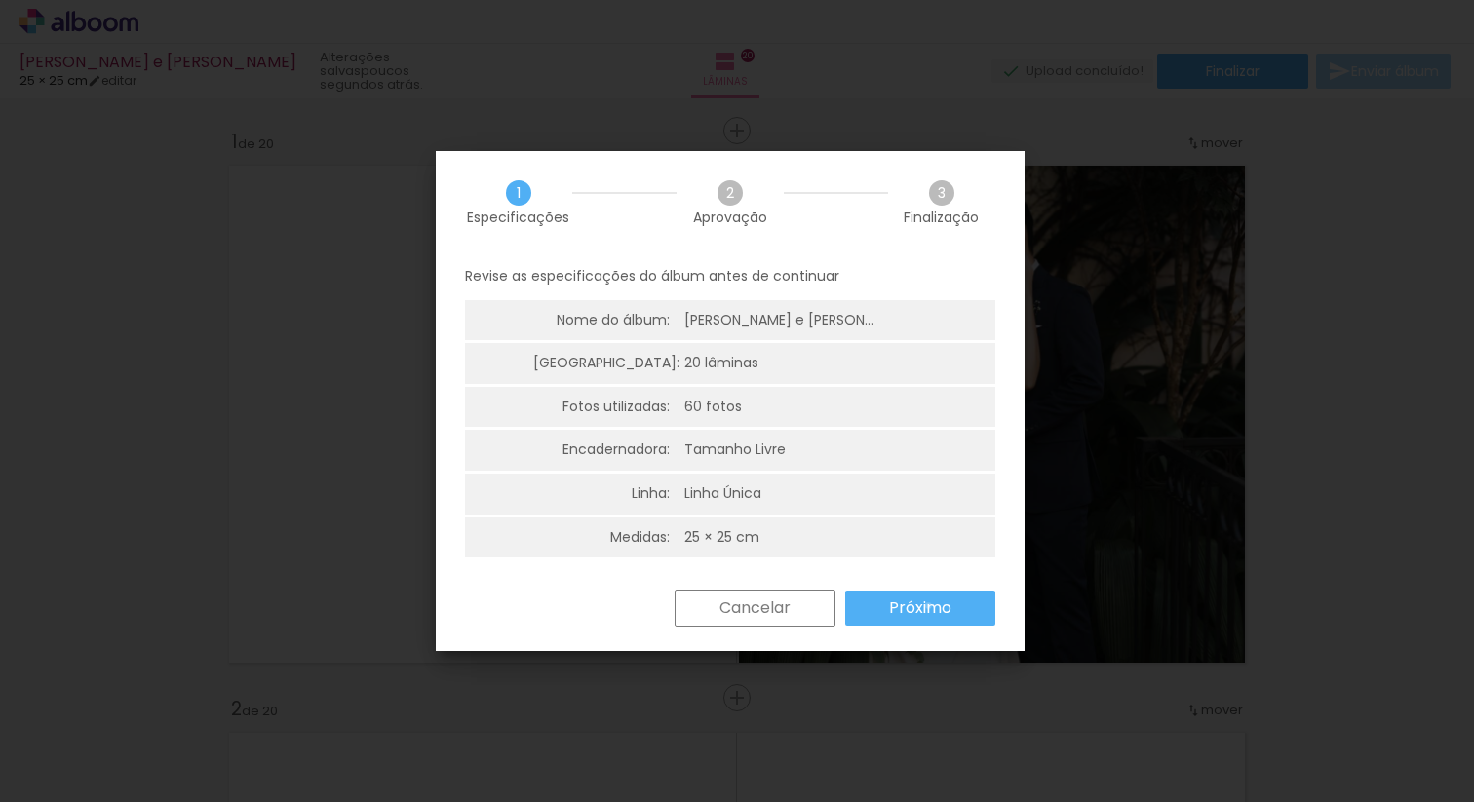
click at [0, 0] on slot "Próximo" at bounding box center [0, 0] width 0 height 0
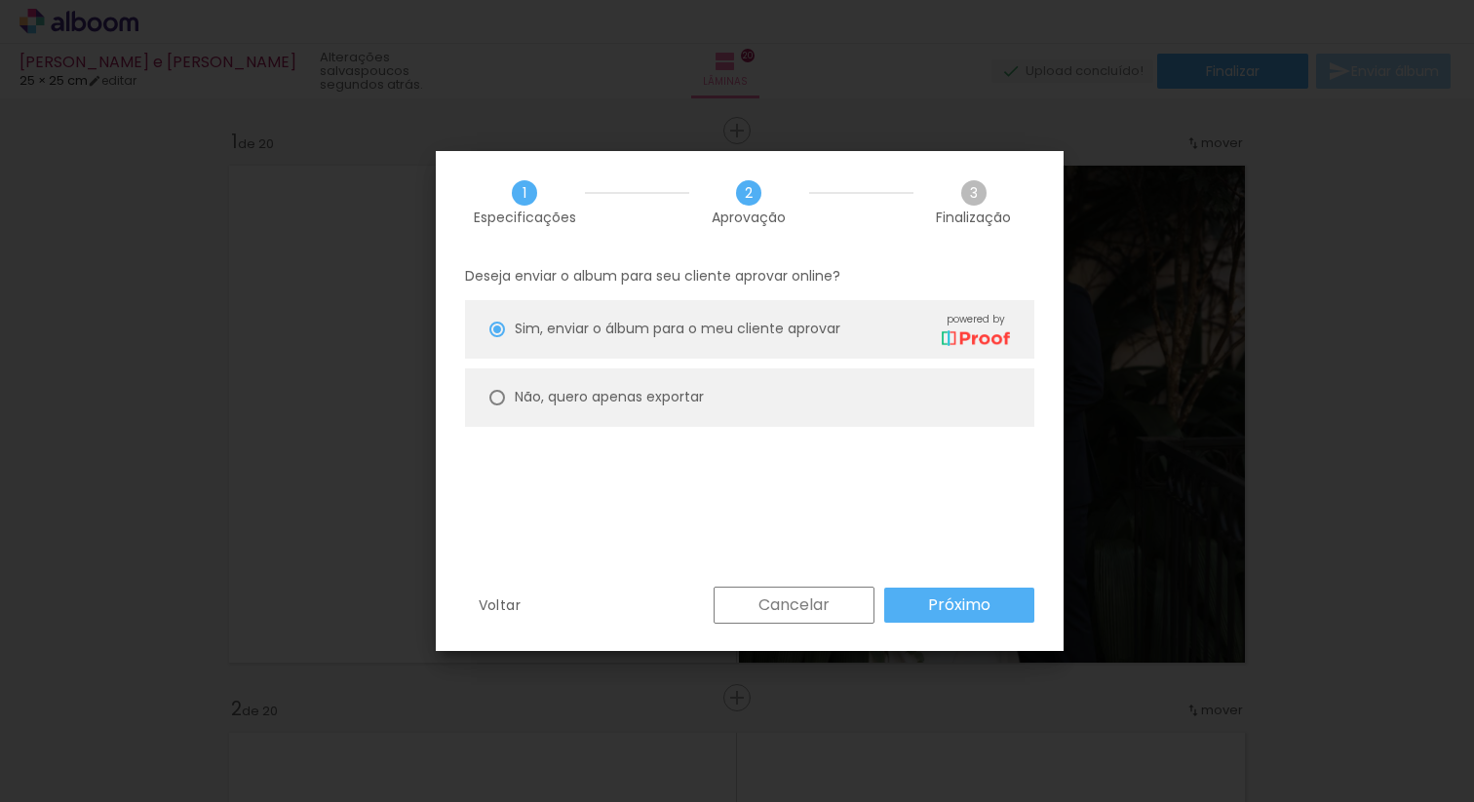
click at [0, 0] on slot "Próximo" at bounding box center [0, 0] width 0 height 0
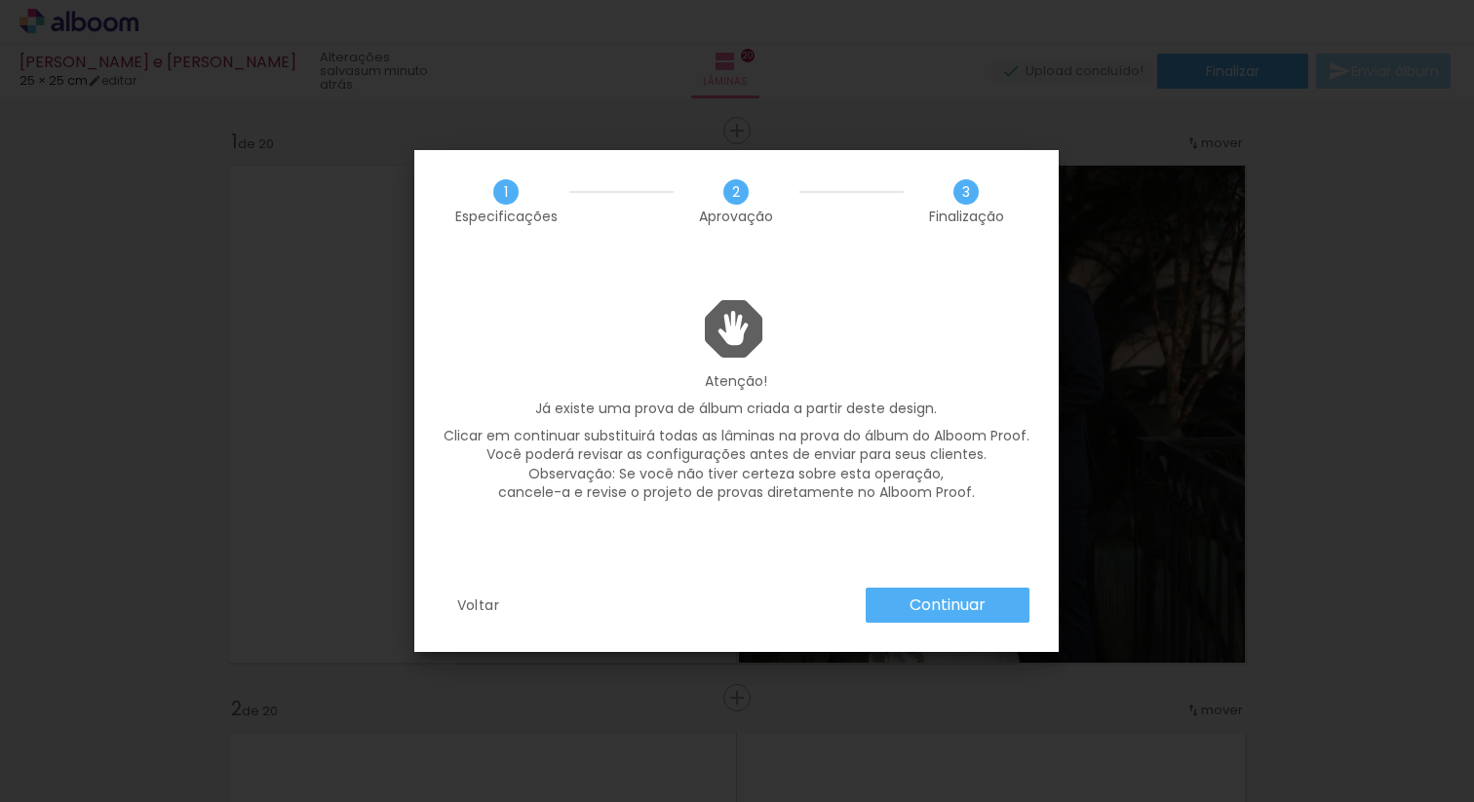
click at [0, 0] on slot "Continuar" at bounding box center [0, 0] width 0 height 0
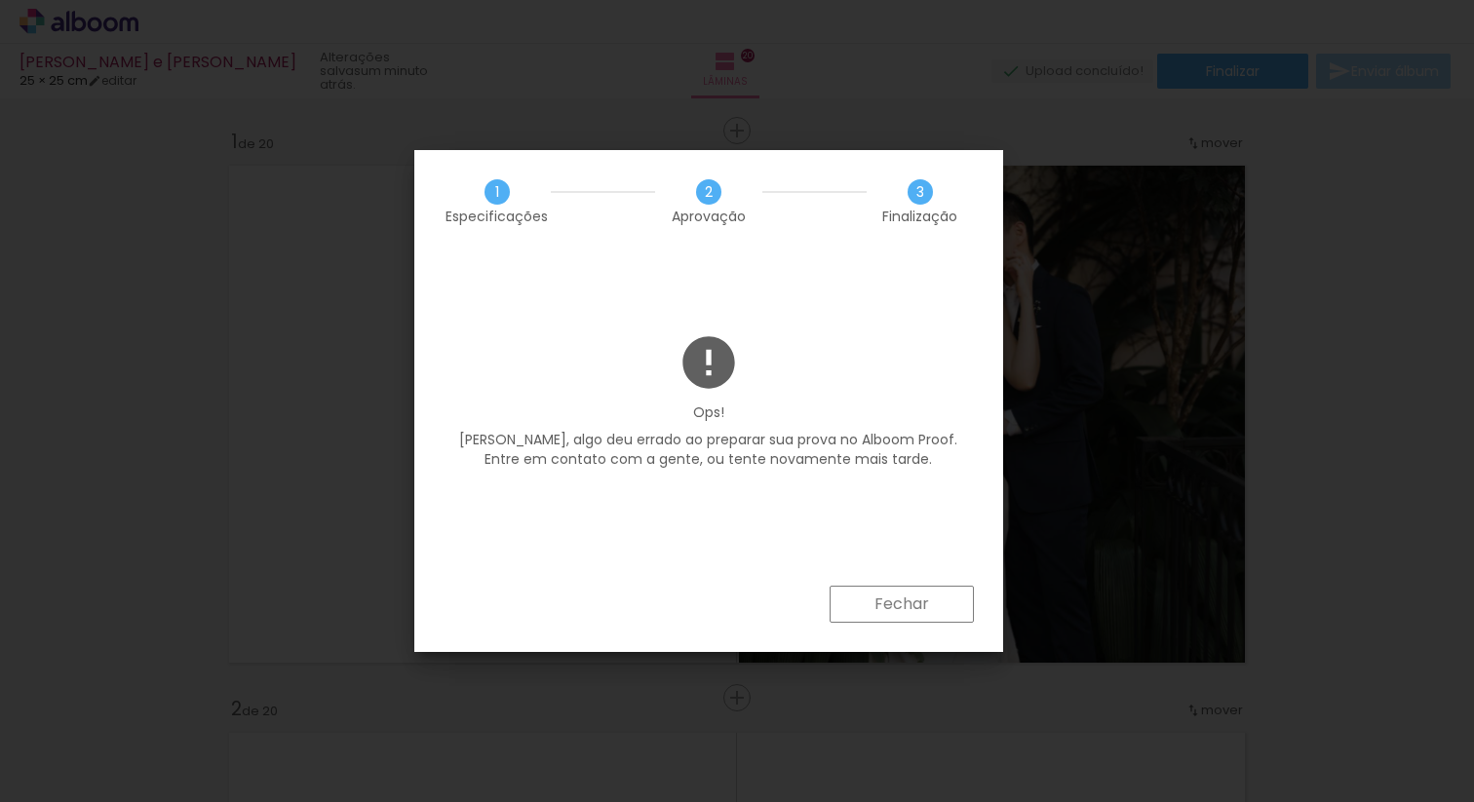
drag, startPoint x: 685, startPoint y: 438, endPoint x: 795, endPoint y: 448, distance: 109.7
click at [0, 0] on p "[PERSON_NAME], algo deu errado ao preparar sua prova no Alboom Proof. Entre em …" at bounding box center [0, 0] width 0 height 0
click at [0, 0] on paper-button "Fechar" at bounding box center [0, 0] width 0 height 0
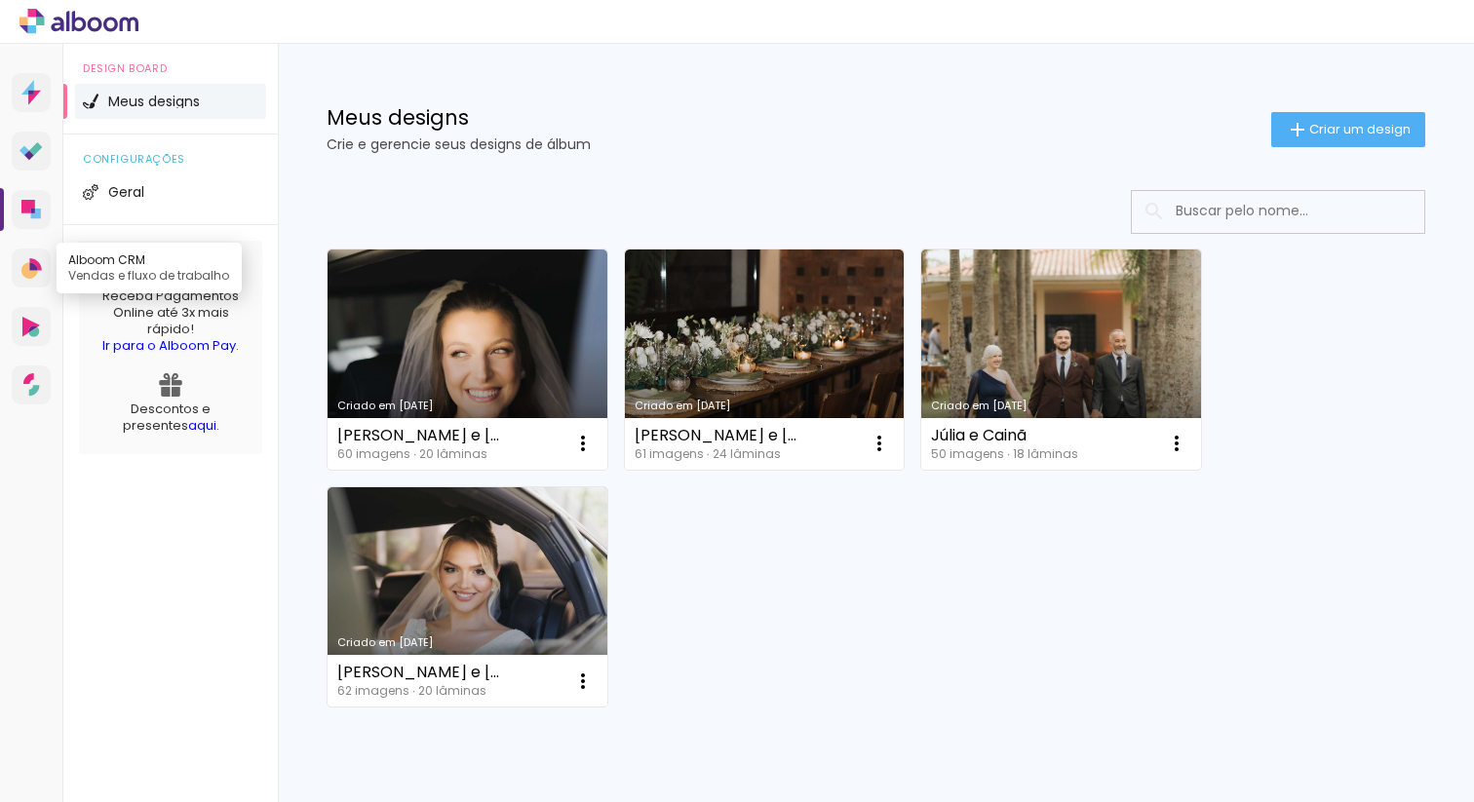
click at [31, 262] on icon at bounding box center [31, 268] width 20 height 20
click at [35, 160] on icon at bounding box center [30, 151] width 23 height 19
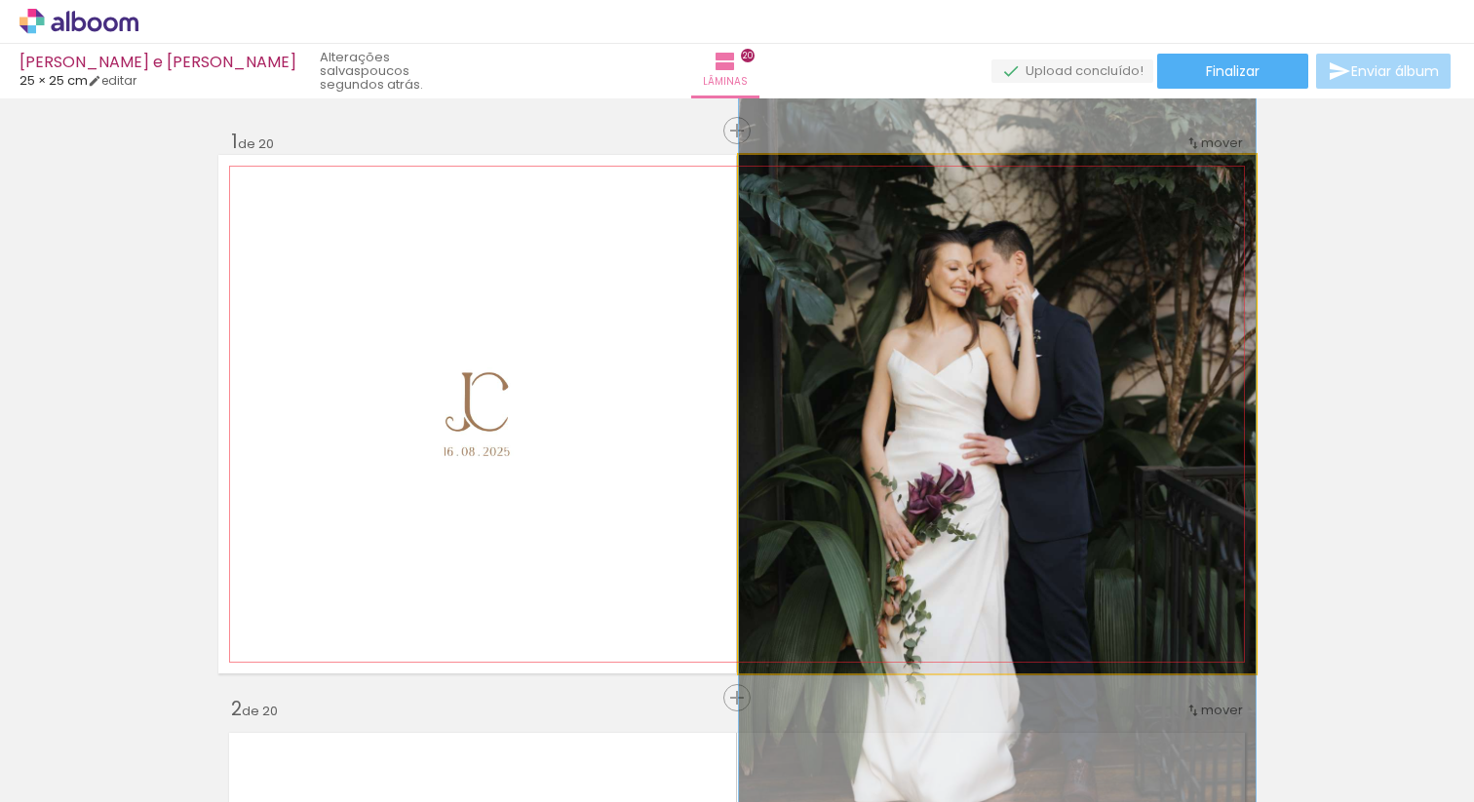
drag, startPoint x: 844, startPoint y: 260, endPoint x: 852, endPoint y: 290, distance: 30.3
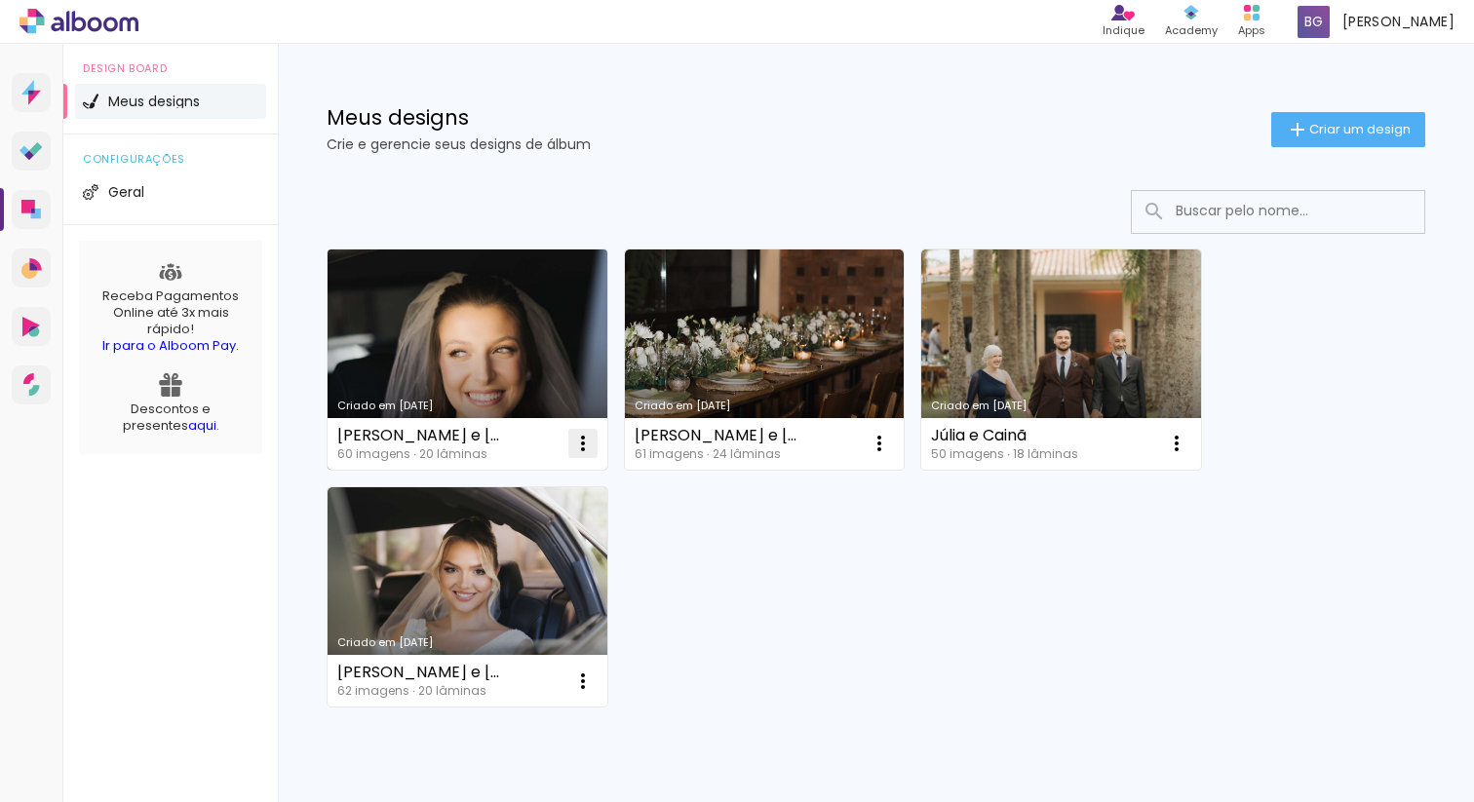
click at [583, 439] on iron-icon at bounding box center [582, 443] width 23 height 23
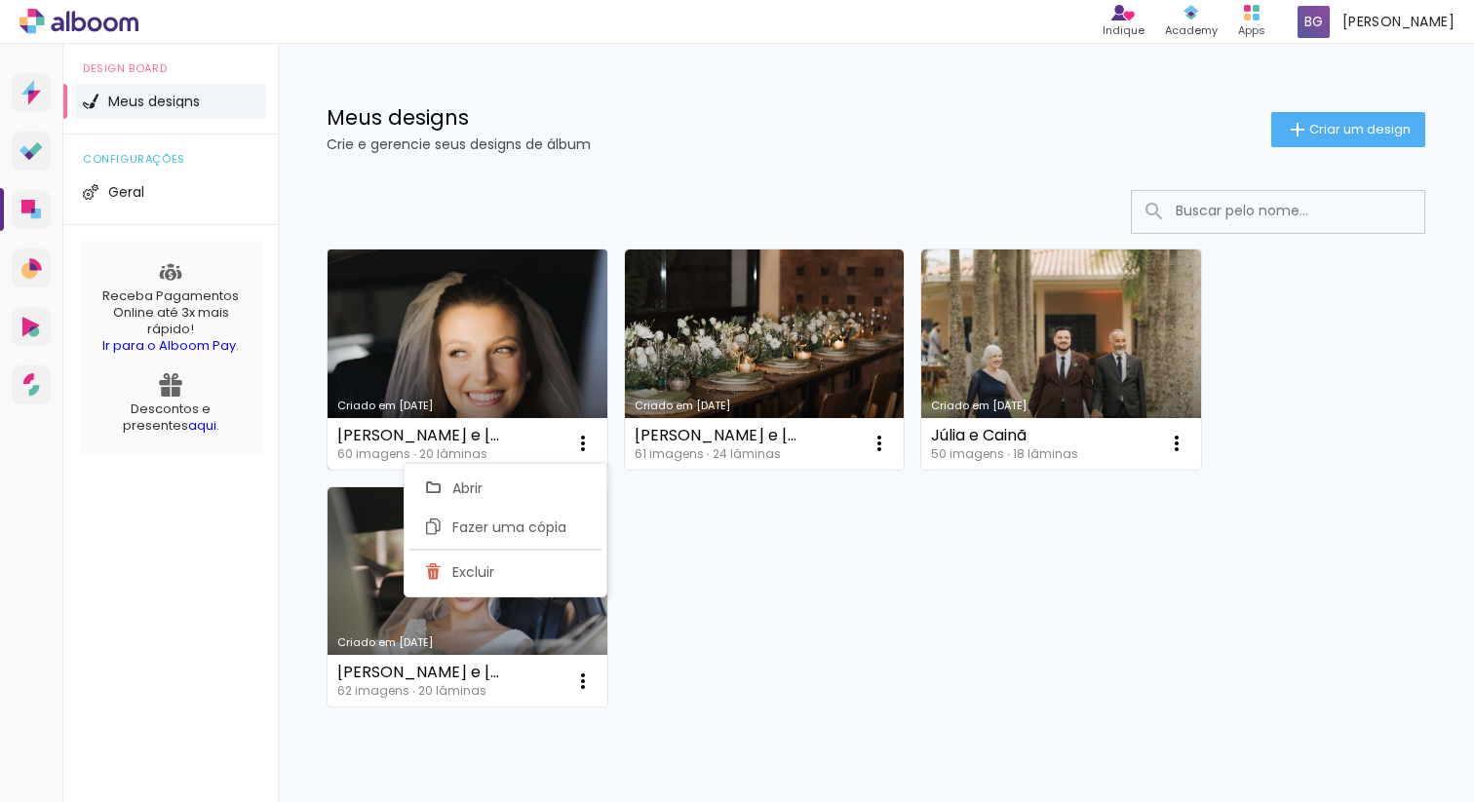
click at [496, 369] on link "Criado em [DATE]" at bounding box center [468, 360] width 280 height 220
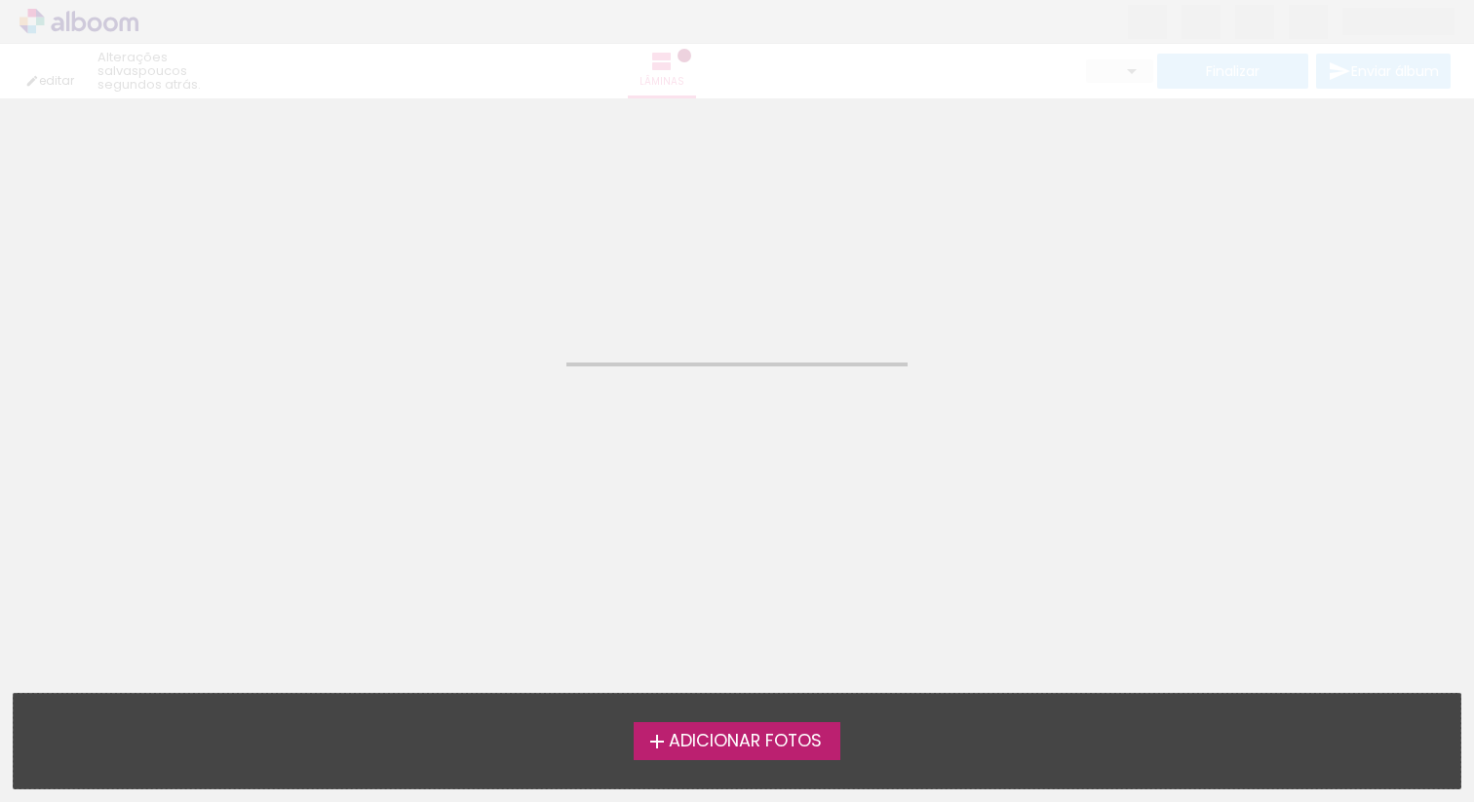
click at [1147, 44] on div "editar poucos segundos atrás. Lâminas Finalizar Enviar álbum" at bounding box center [737, 49] width 1474 height 98
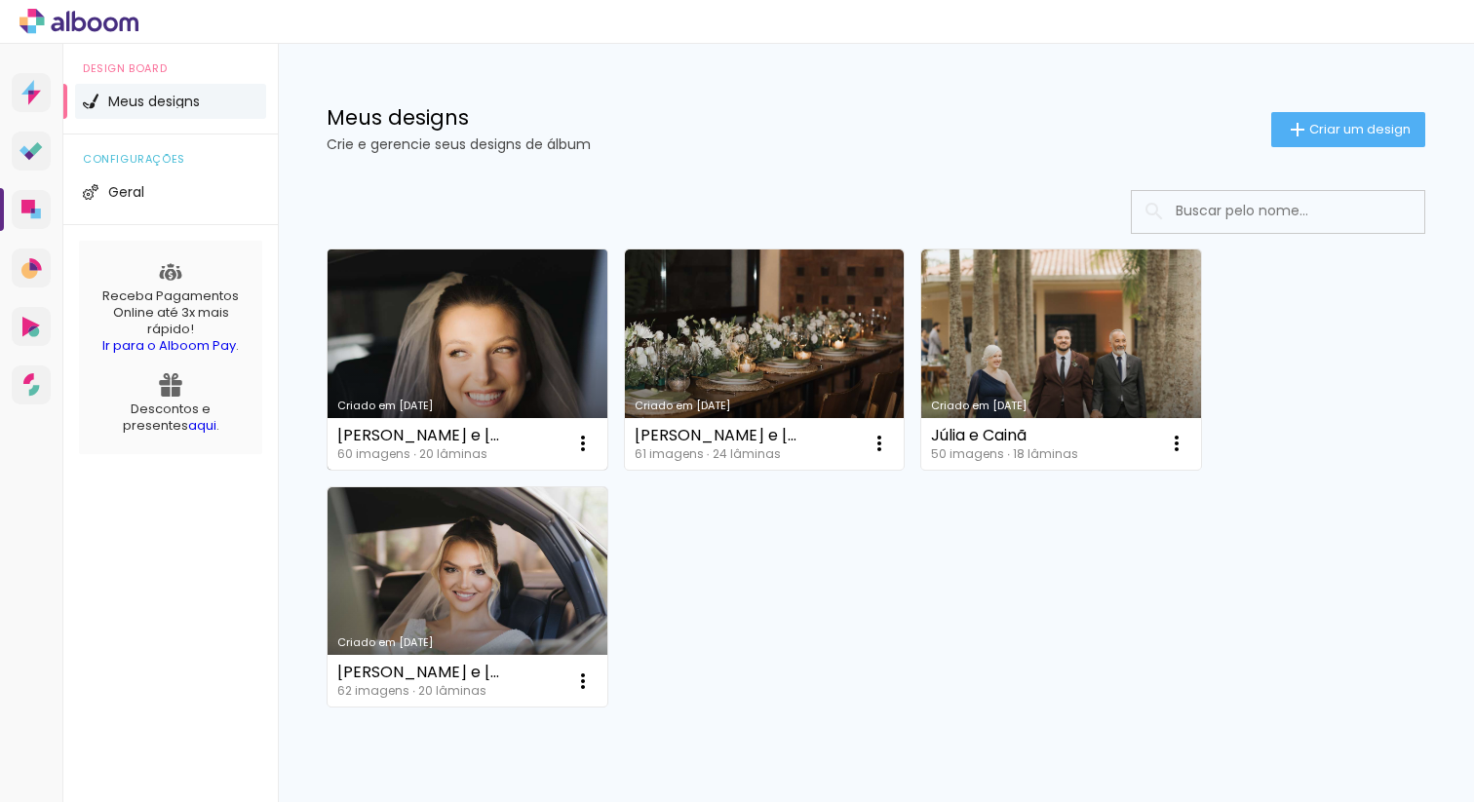
click at [347, 440] on div "[PERSON_NAME] e [PERSON_NAME]" at bounding box center [422, 436] width 171 height 16
drag, startPoint x: 340, startPoint y: 438, endPoint x: 525, endPoint y: 438, distance: 185.2
click at [525, 438] on div "Caroline e Jefferson 60 imagens ∙ 20 lâminas Abrir Fazer uma cópia Excluir" at bounding box center [468, 444] width 280 height 52
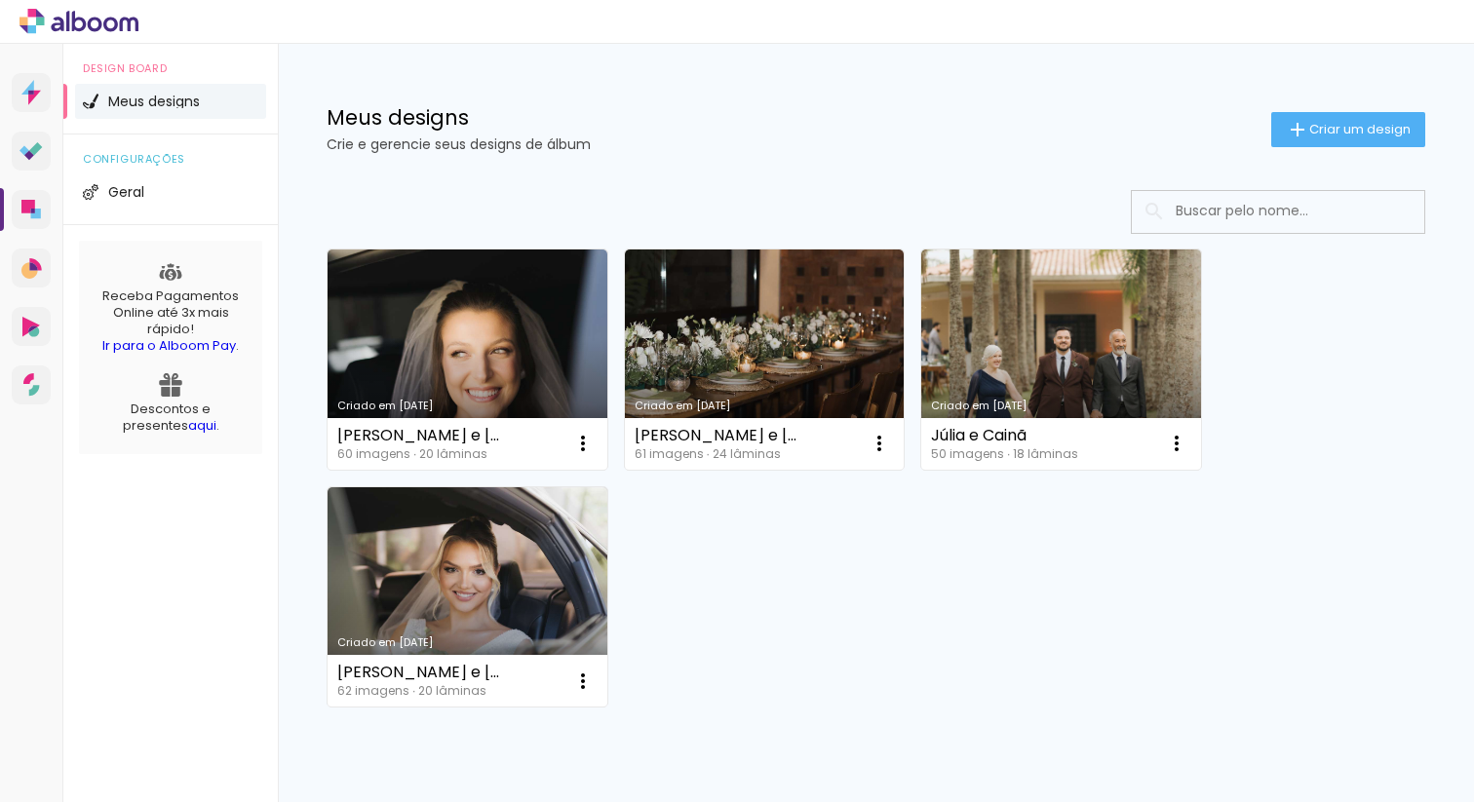
click at [805, 675] on div "Criado em 17/09/25 Caroline e Jefferson 60 imagens ∙ 20 lâminas Abrir Fazer uma…" at bounding box center [876, 477] width 1116 height 475
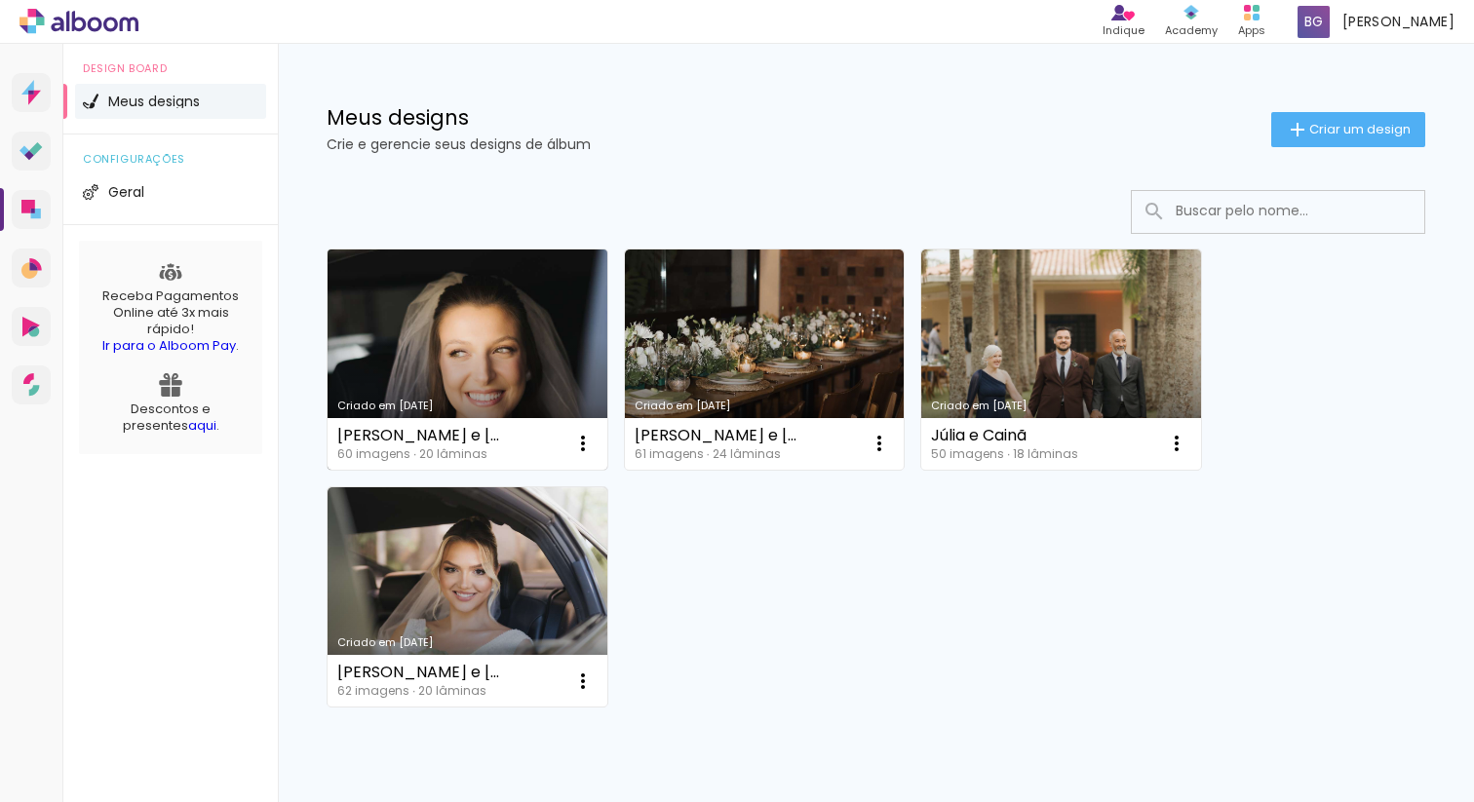
click at [530, 325] on link "Criado em [DATE]" at bounding box center [468, 360] width 280 height 220
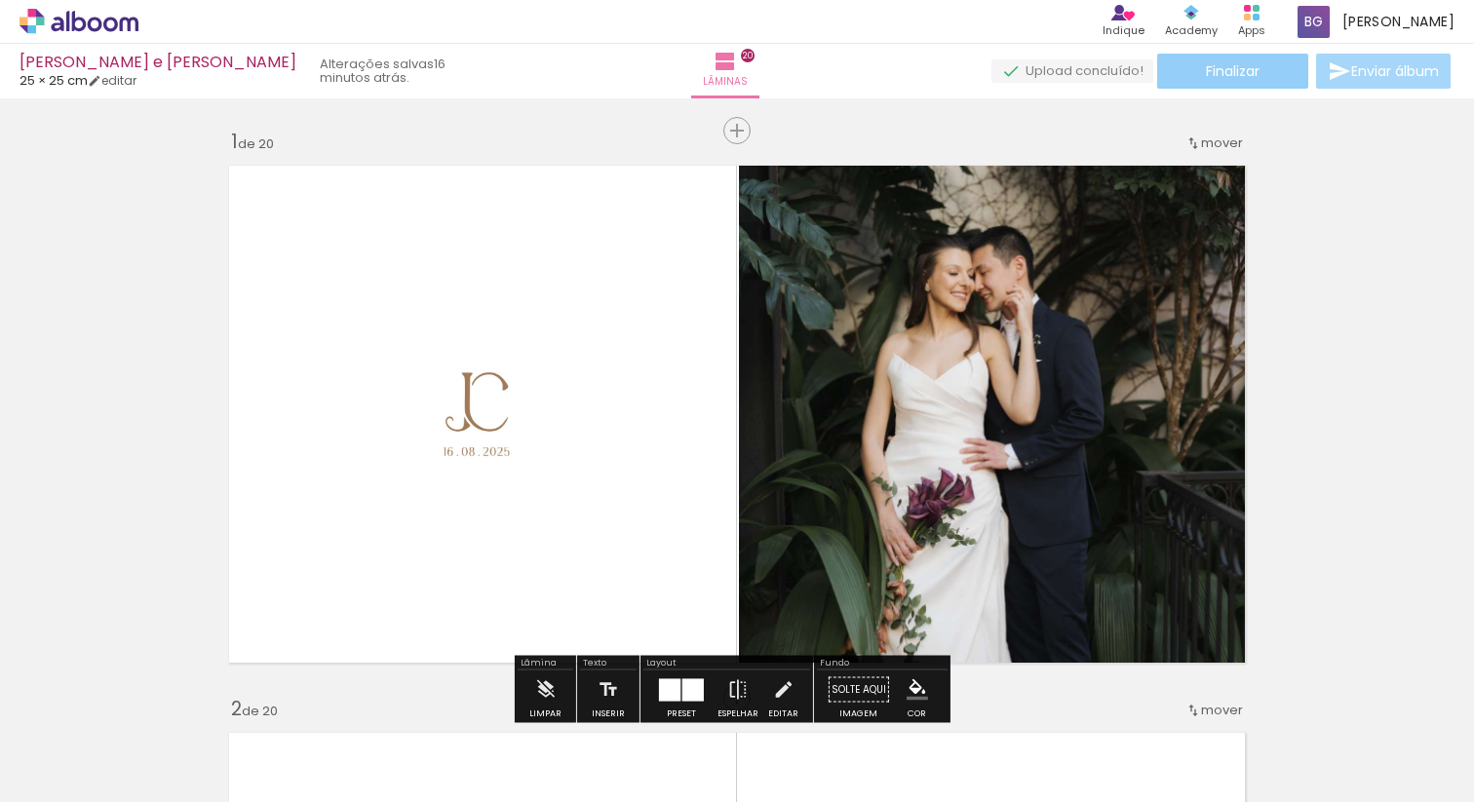
click at [1212, 73] on span "Finalizar" at bounding box center [1233, 71] width 54 height 14
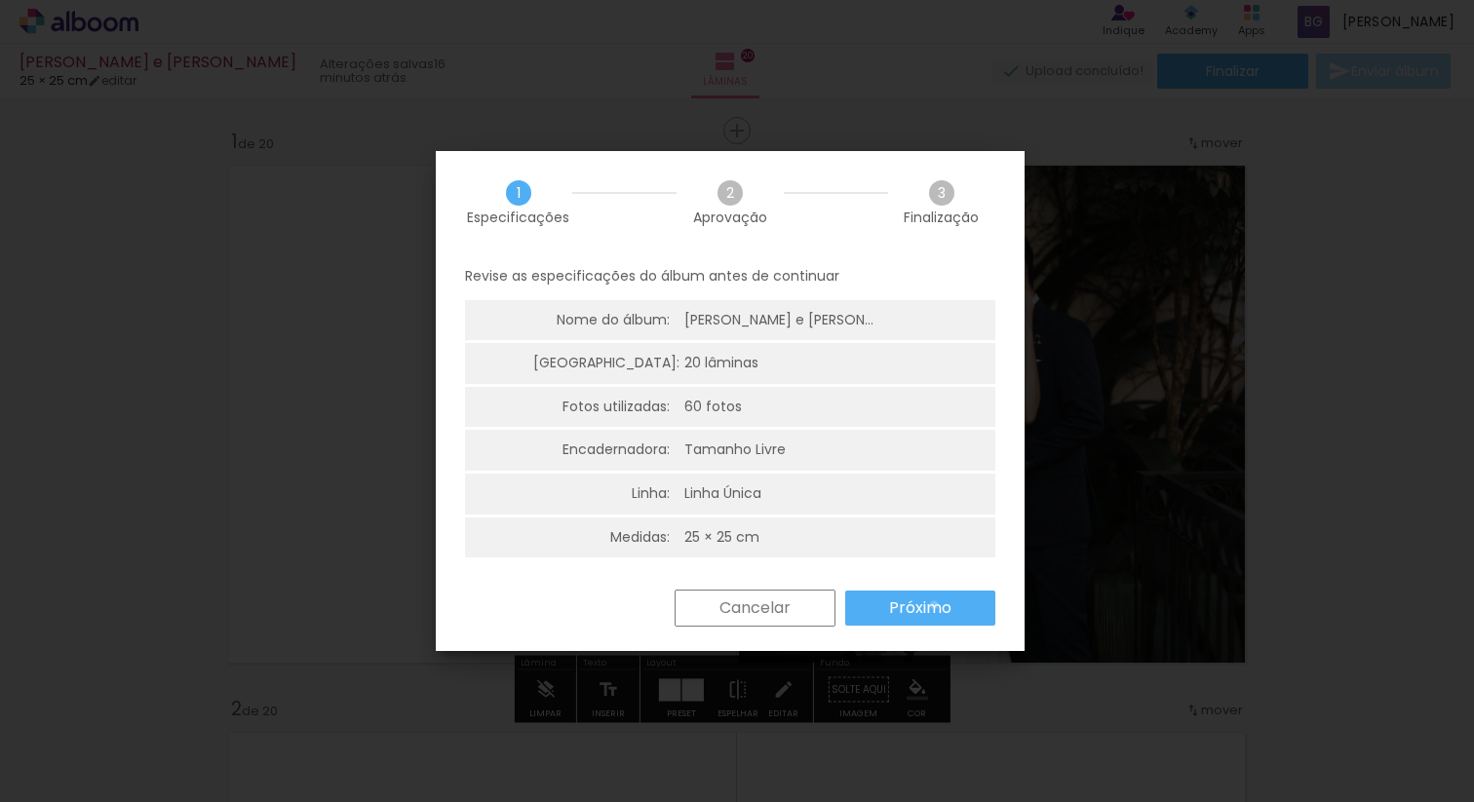
click at [0, 0] on slot "Próximo" at bounding box center [0, 0] width 0 height 0
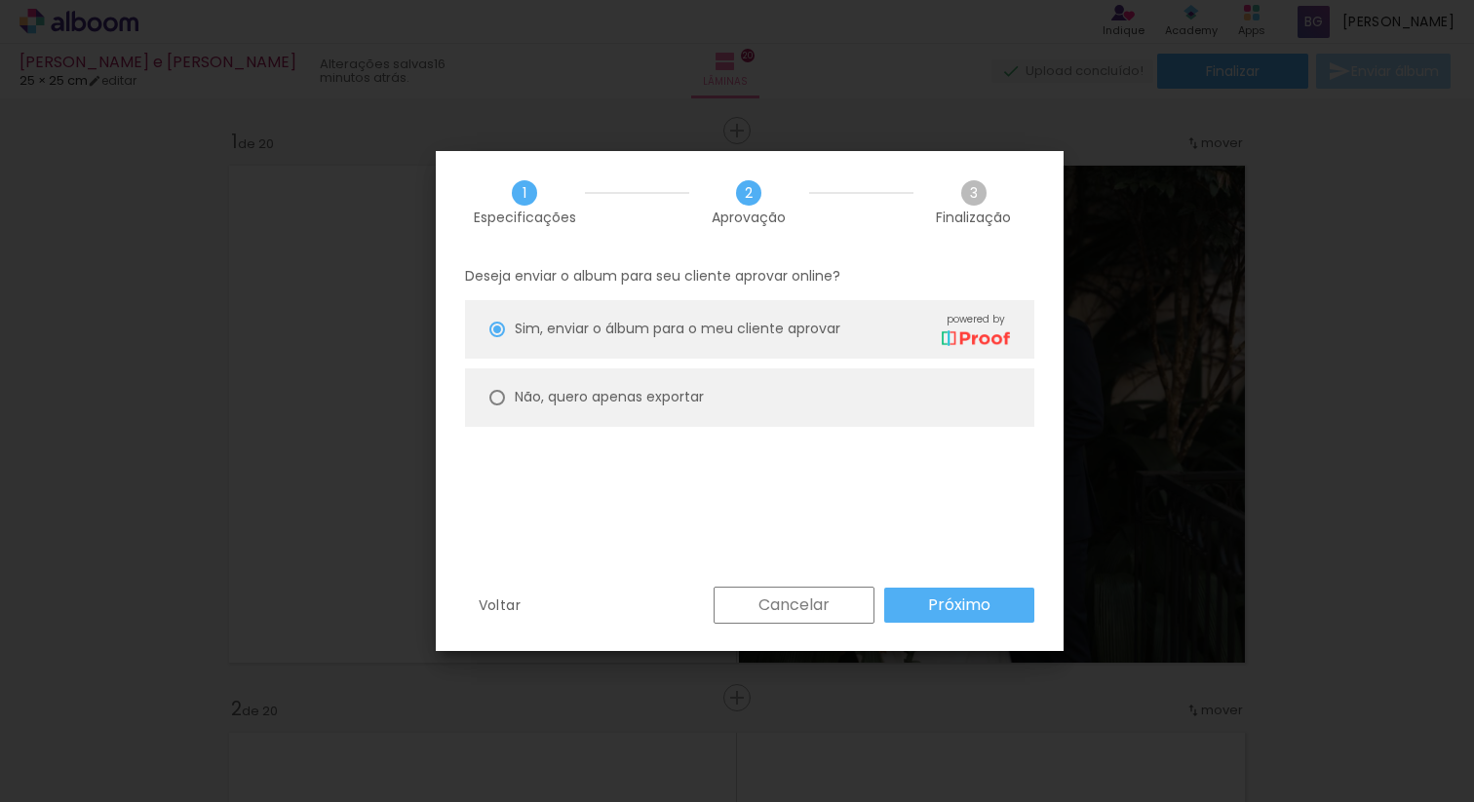
click at [0, 0] on slot "Próximo" at bounding box center [0, 0] width 0 height 0
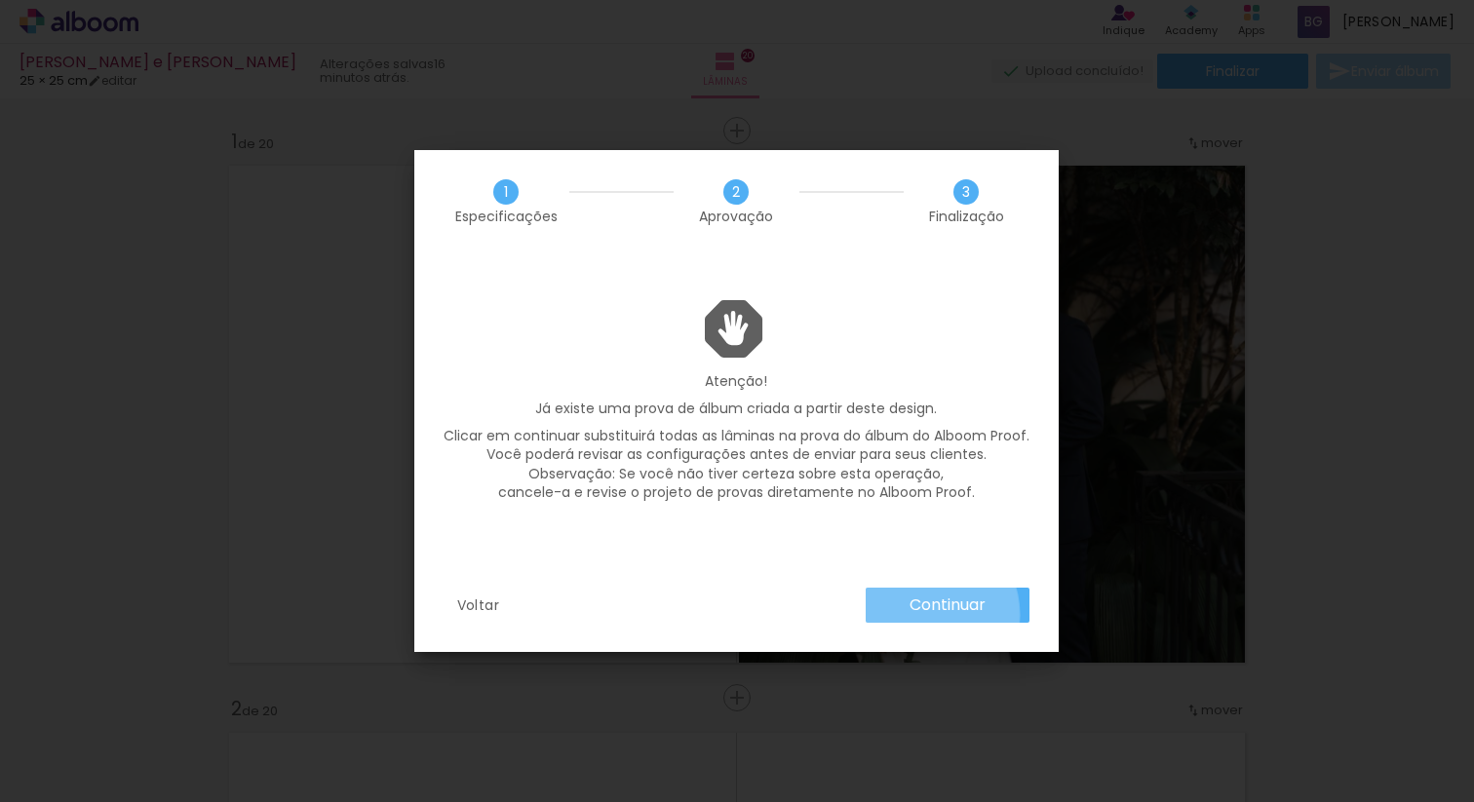
click at [0, 0] on slot "Continuar" at bounding box center [0, 0] width 0 height 0
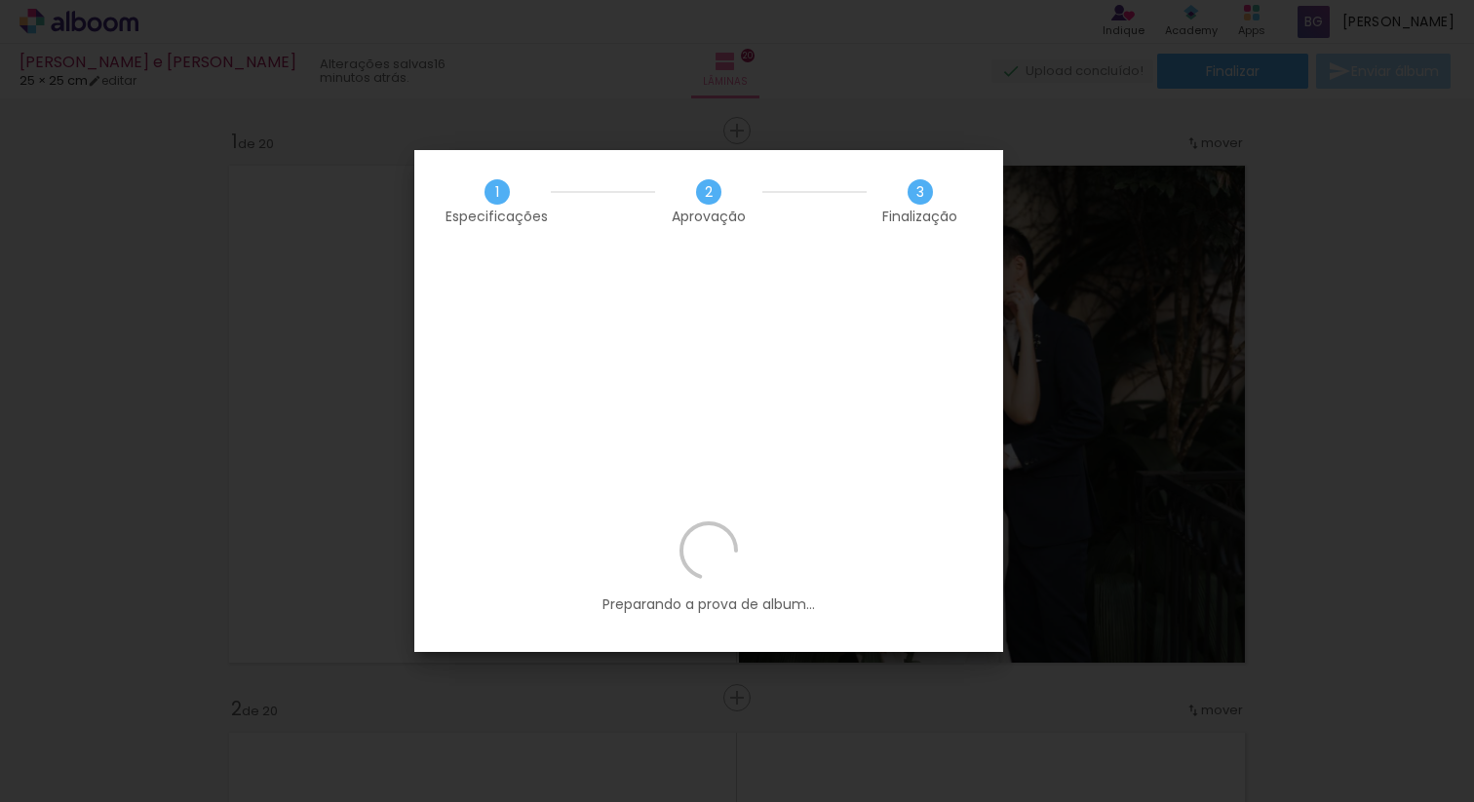
click at [0, 0] on div "Preparando a prova de album..." at bounding box center [0, 0] width 0 height 0
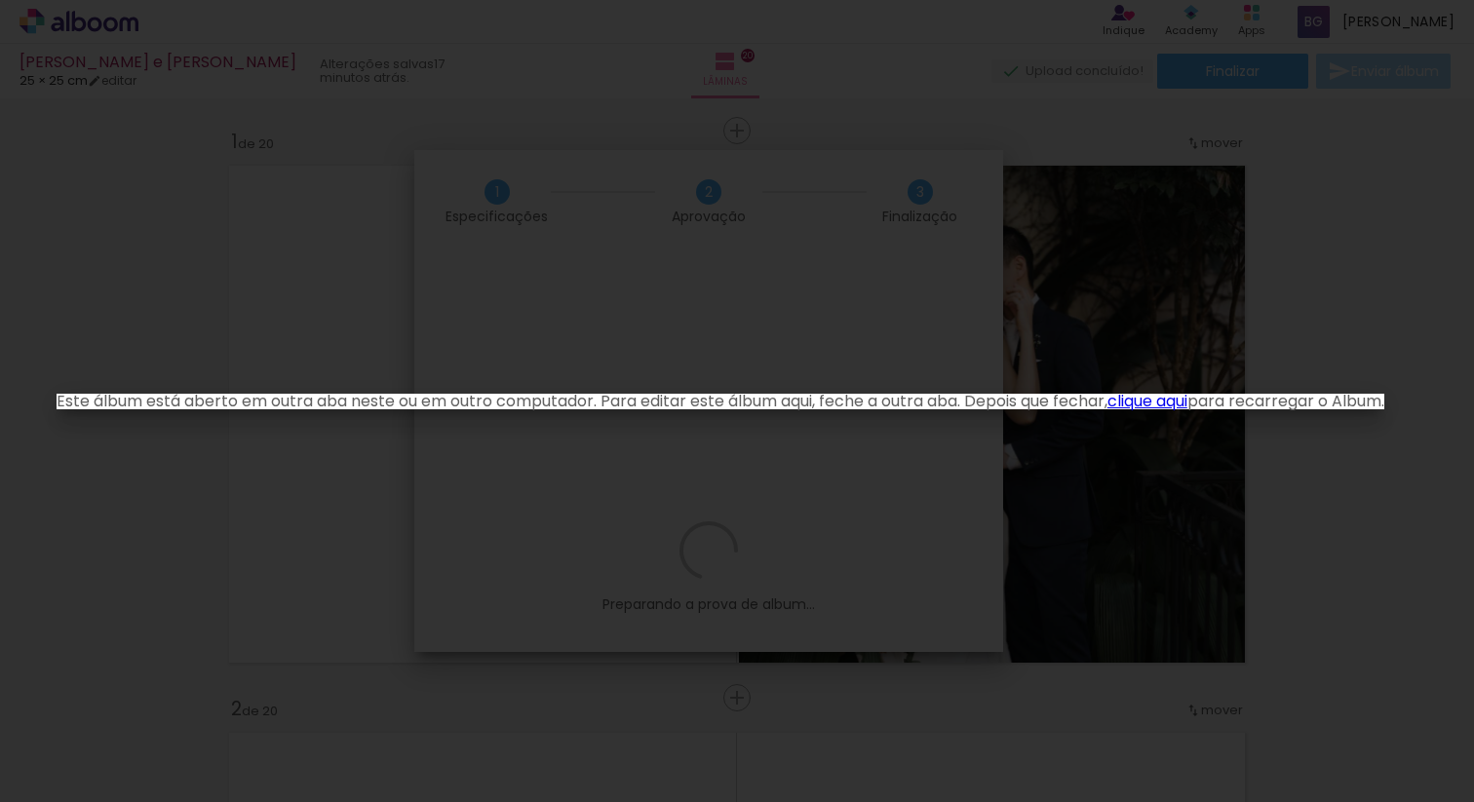
click at [1180, 399] on link "clique aqui" at bounding box center [1147, 401] width 80 height 22
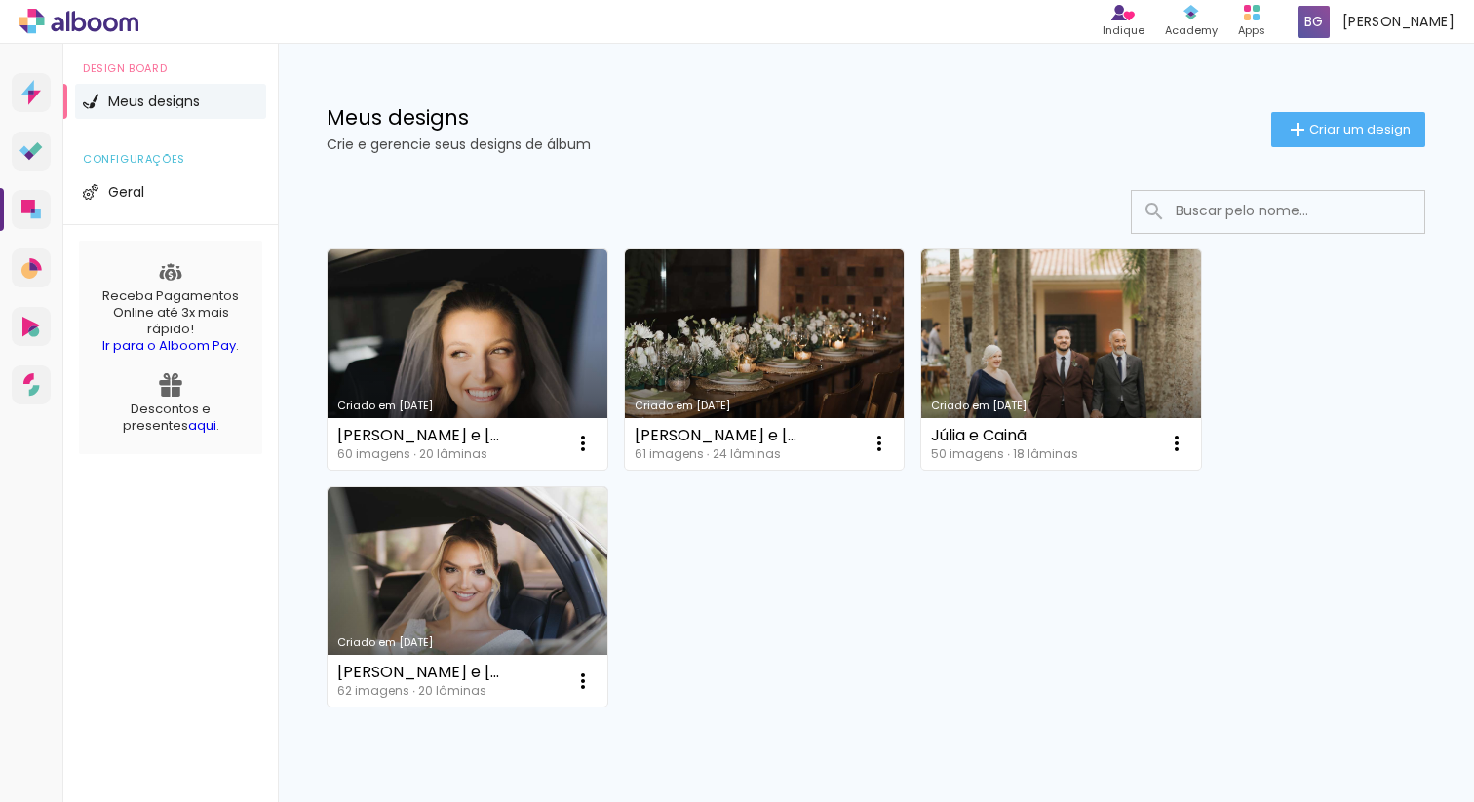
click at [120, 22] on icon at bounding box center [129, 24] width 19 height 15
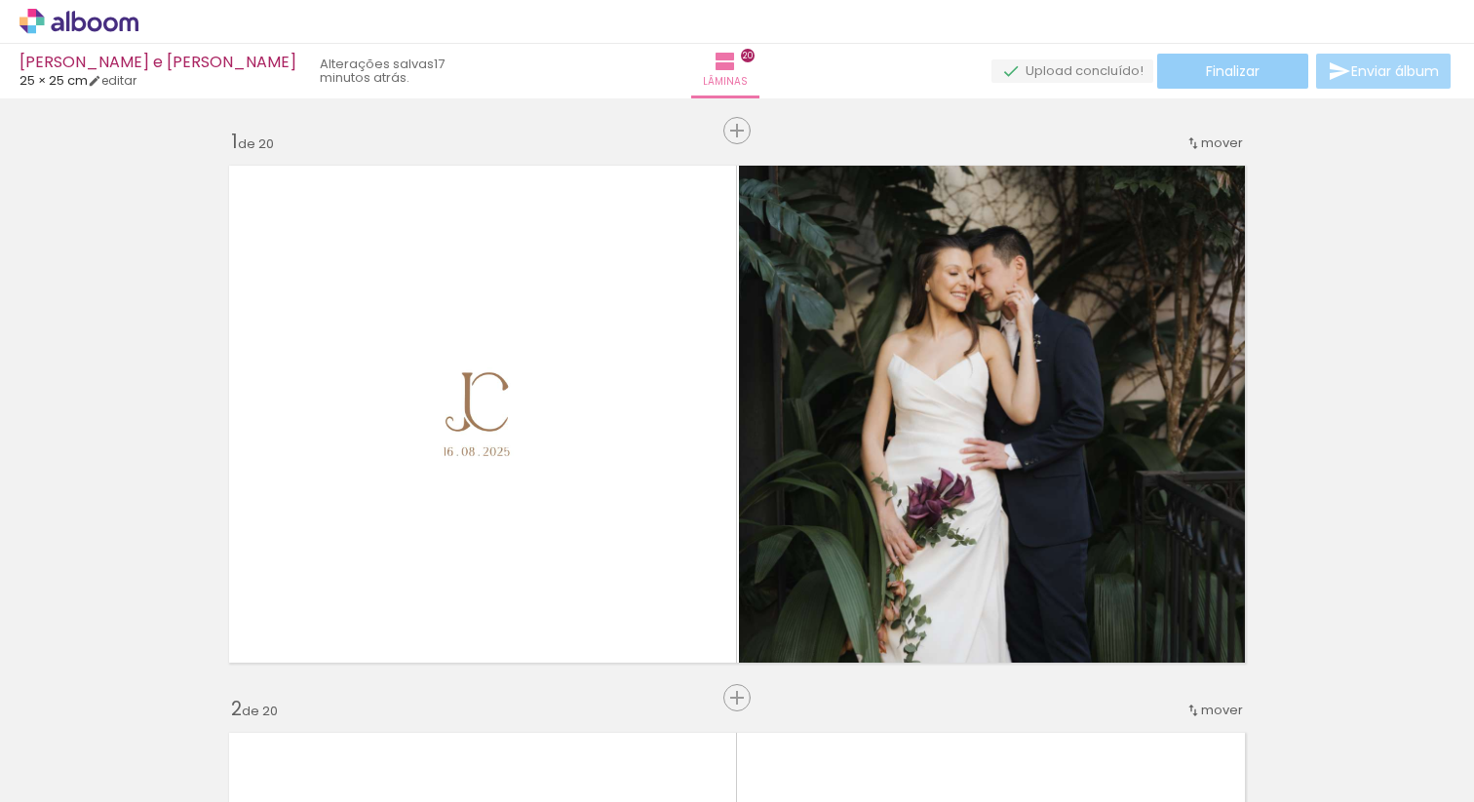
click at [1221, 78] on span "Finalizar" at bounding box center [1233, 71] width 54 height 14
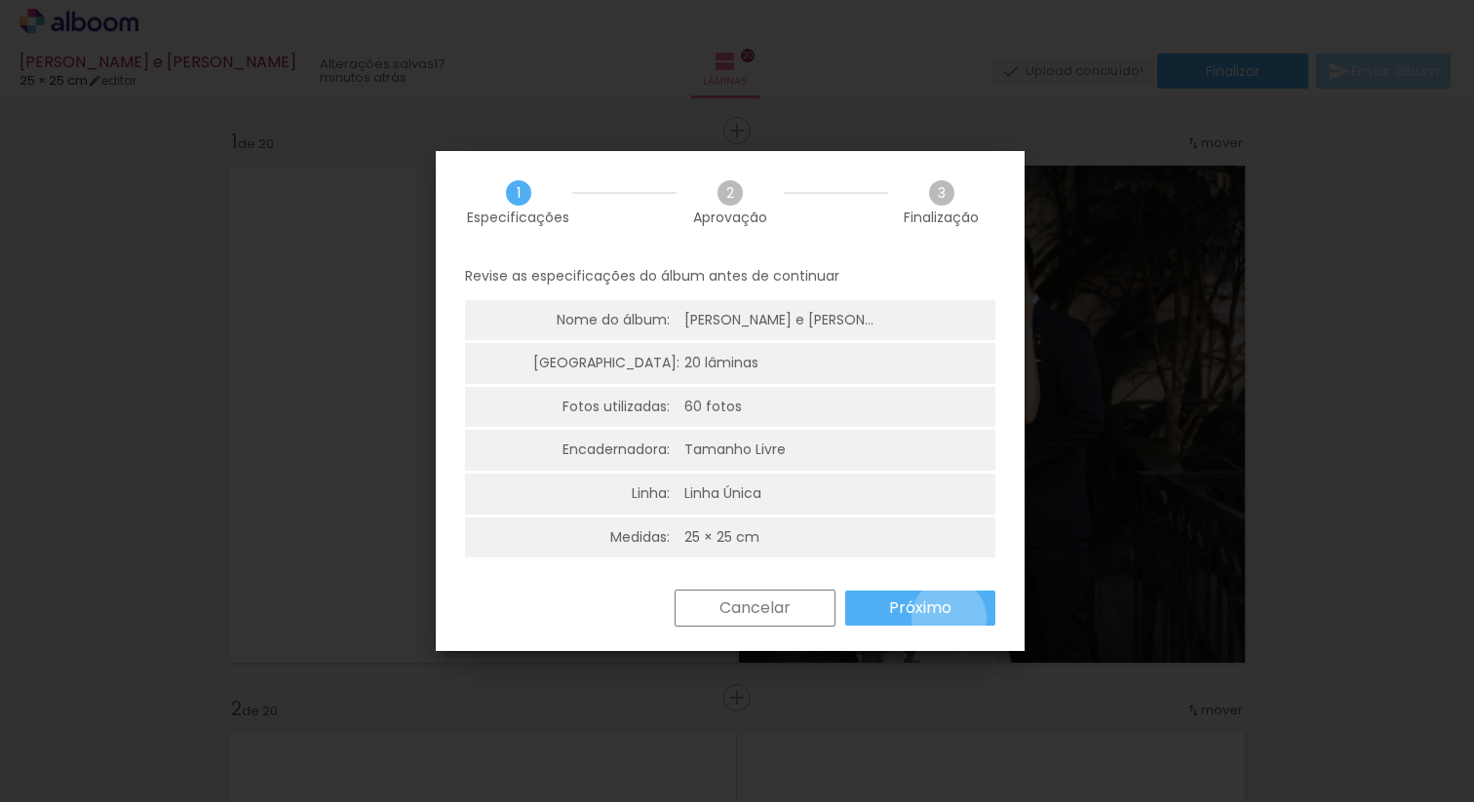
click at [0, 0] on slot "Próximo" at bounding box center [0, 0] width 0 height 0
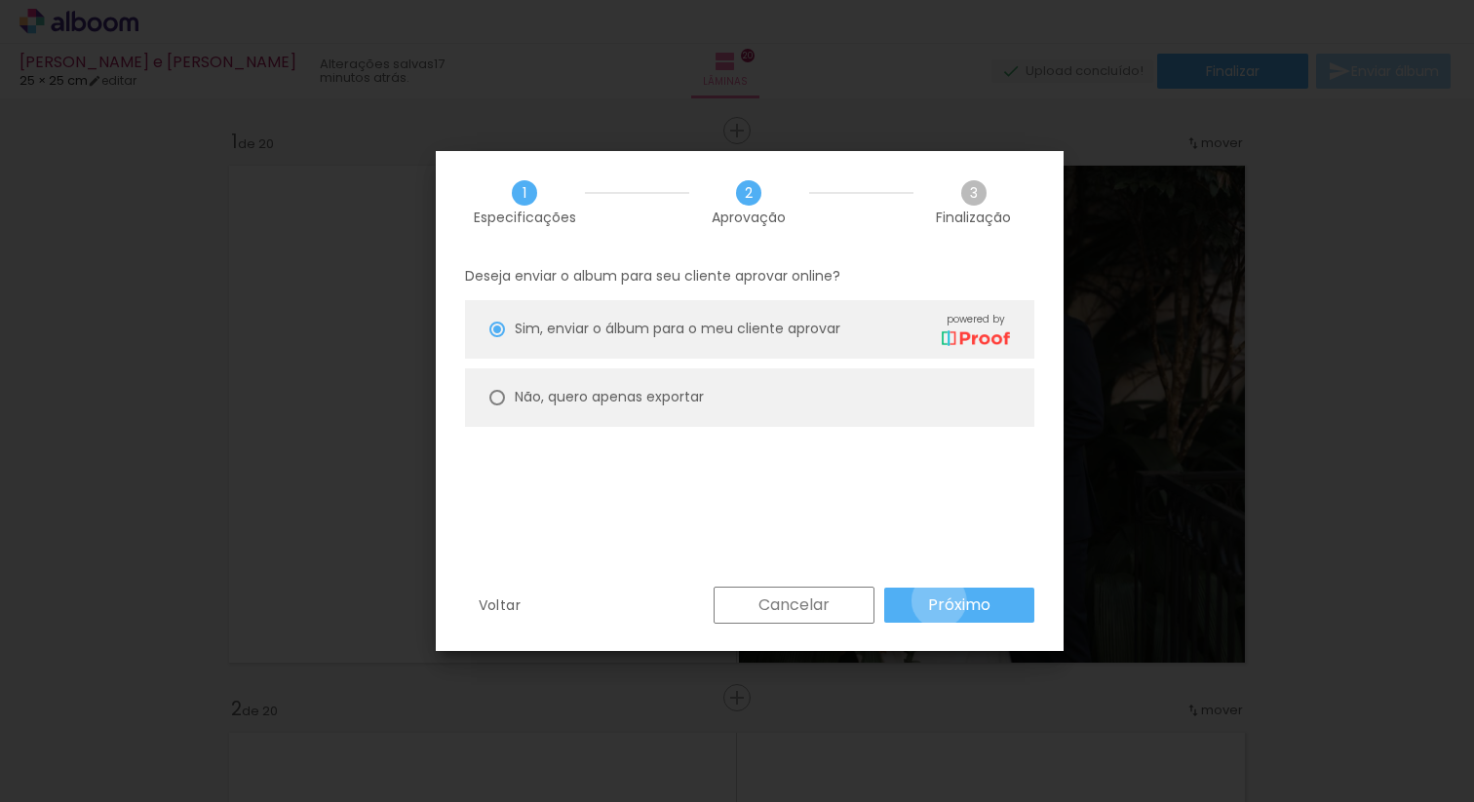
click at [0, 0] on slot "Próximo" at bounding box center [0, 0] width 0 height 0
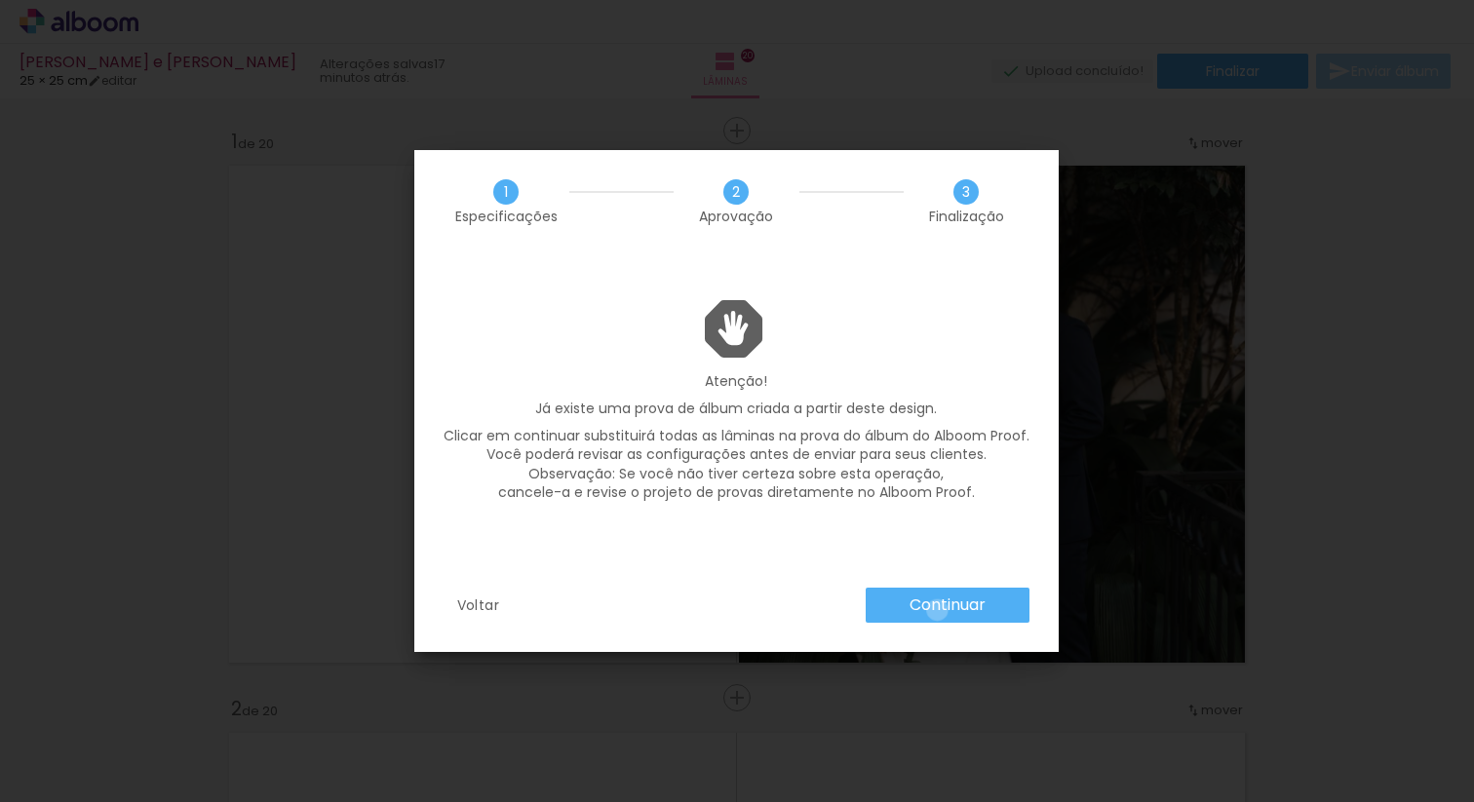
click at [0, 0] on slot "Continuar" at bounding box center [0, 0] width 0 height 0
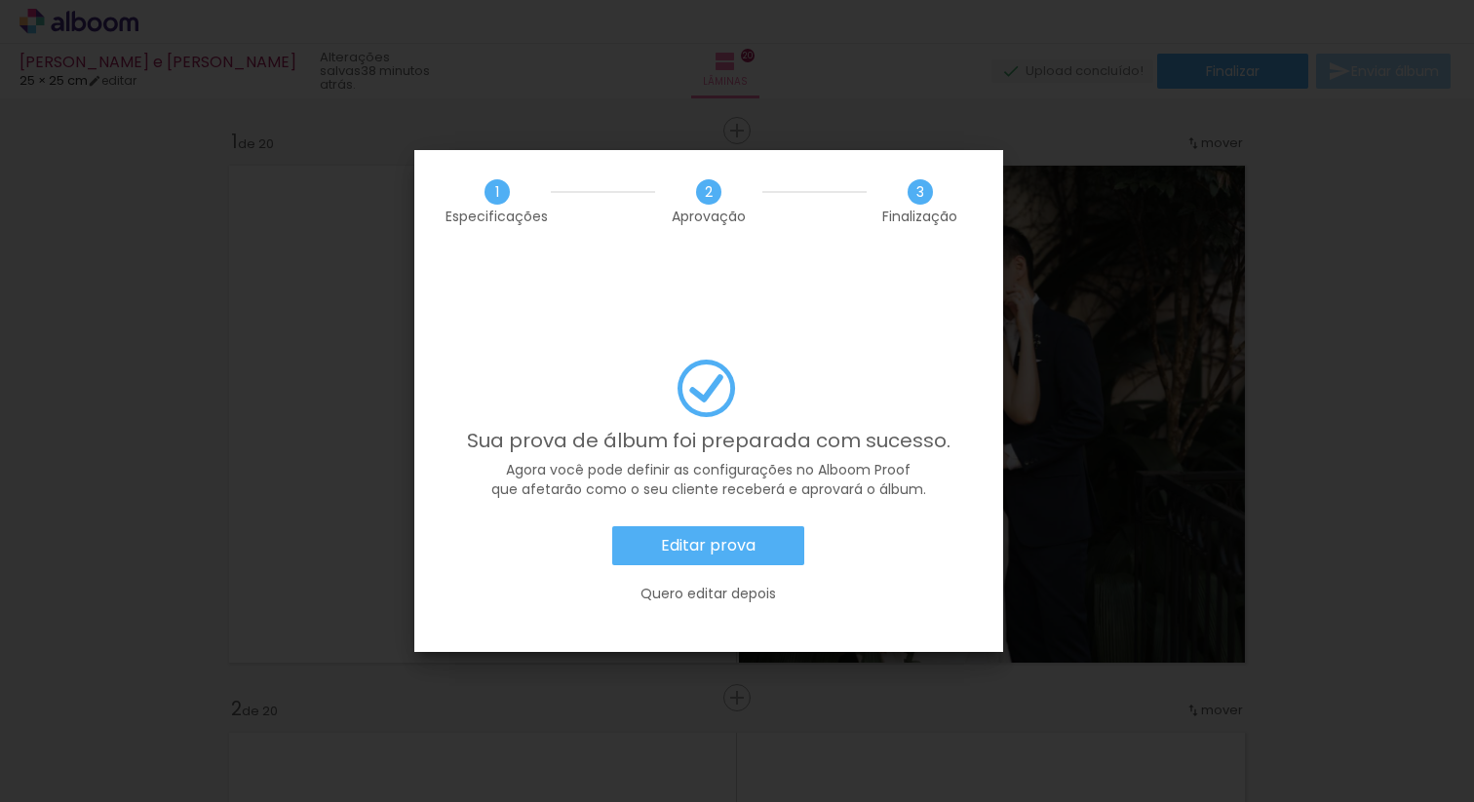
click at [0, 0] on slot "Editar prova" at bounding box center [0, 0] width 0 height 0
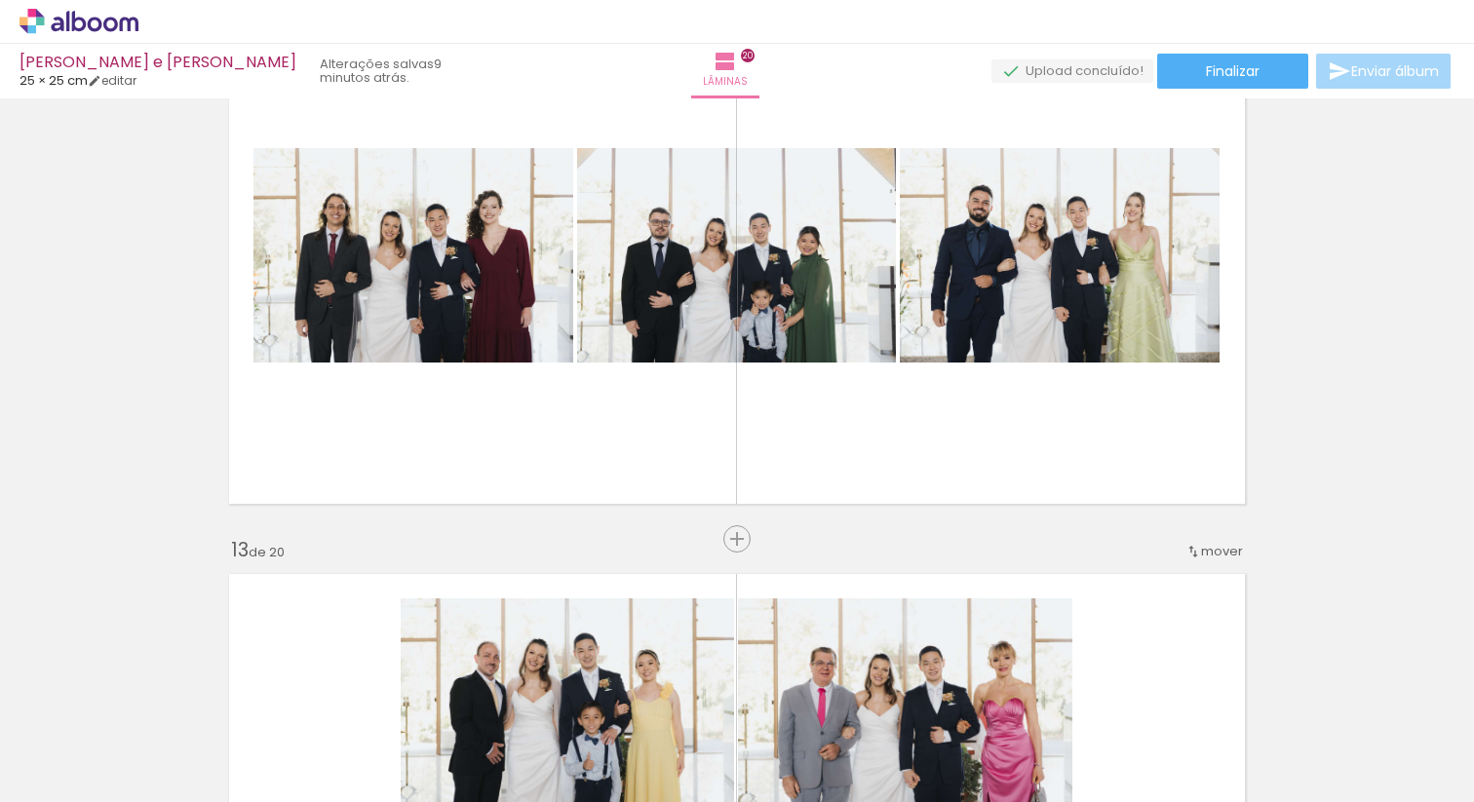
scroll to position [6991, 0]
